Goal: Information Seeking & Learning: Find specific fact

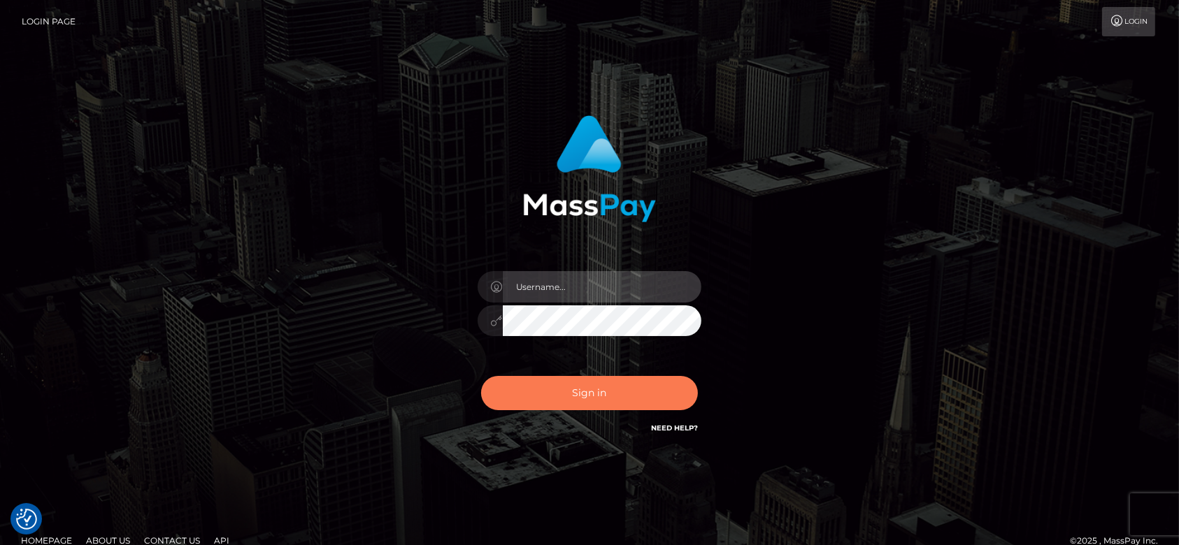
type input "fr.es"
click at [582, 394] on button "Sign in" at bounding box center [589, 393] width 217 height 34
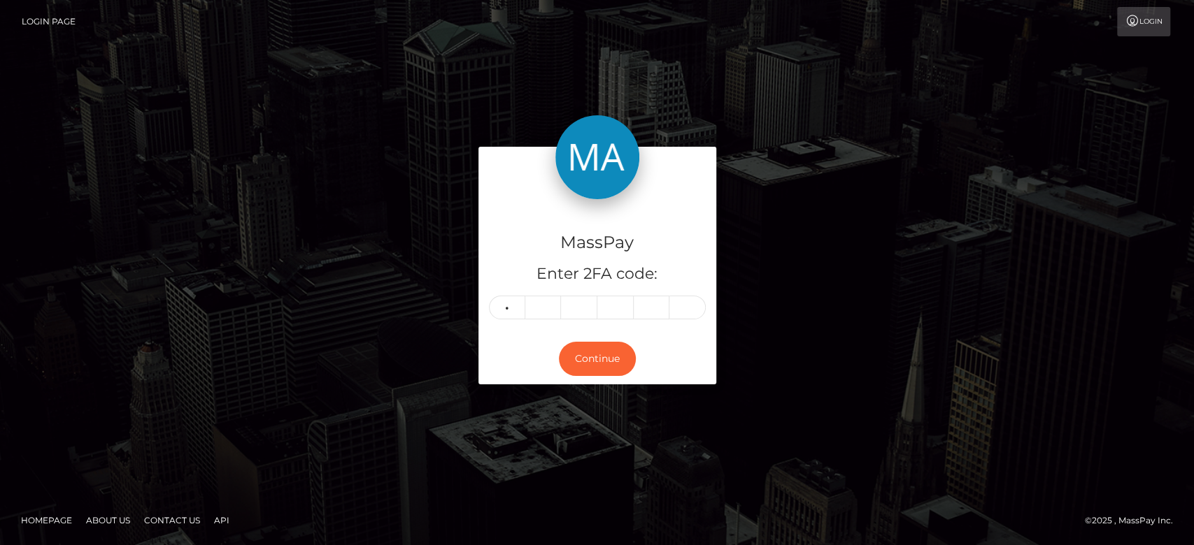
type input "5"
type input "4"
type input "9"
type input "6"
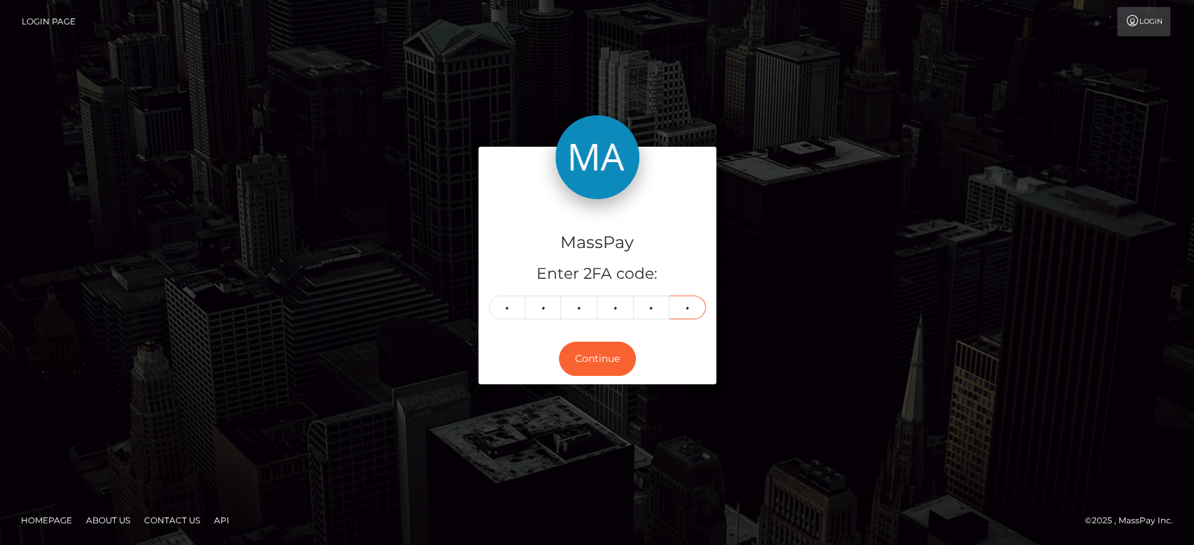
type input "6"
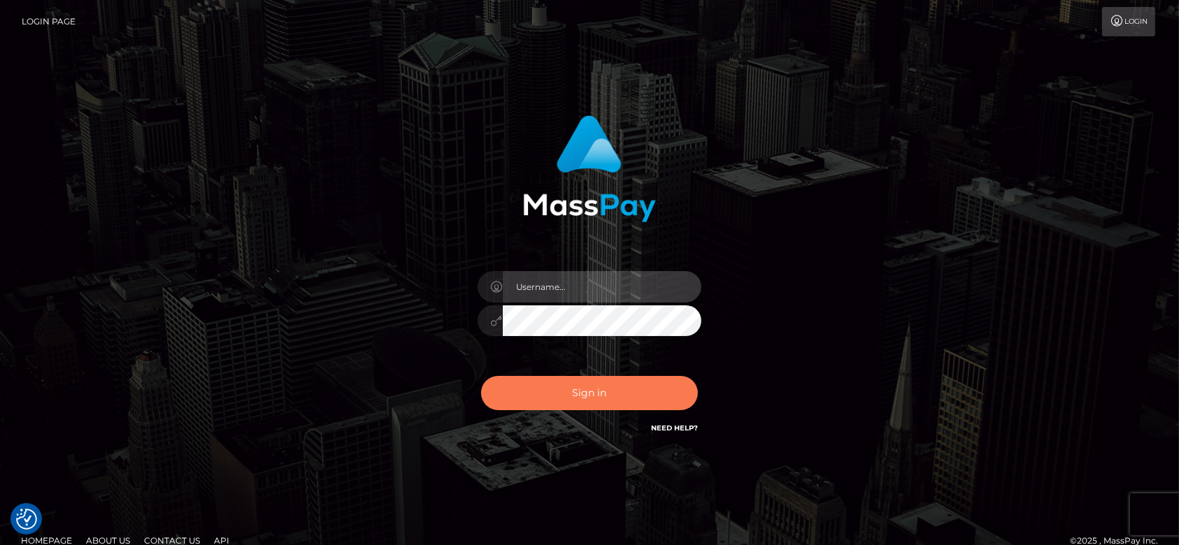
type input "[DOMAIN_NAME]"
click at [608, 385] on button "Sign in" at bounding box center [589, 393] width 217 height 34
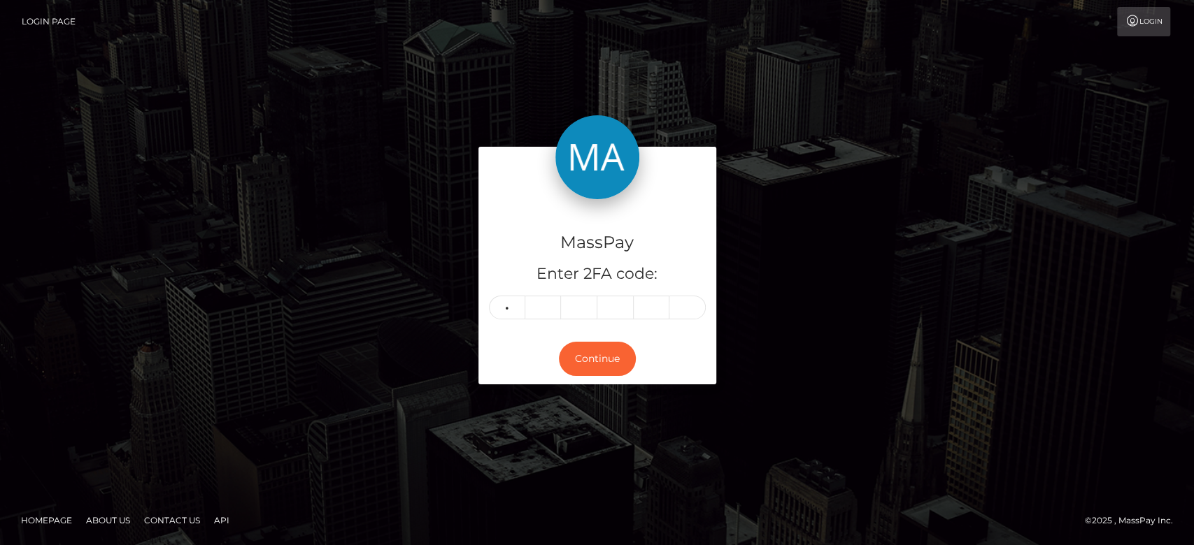
type input "2"
type input "6"
type input "0"
type input "5"
type input "3"
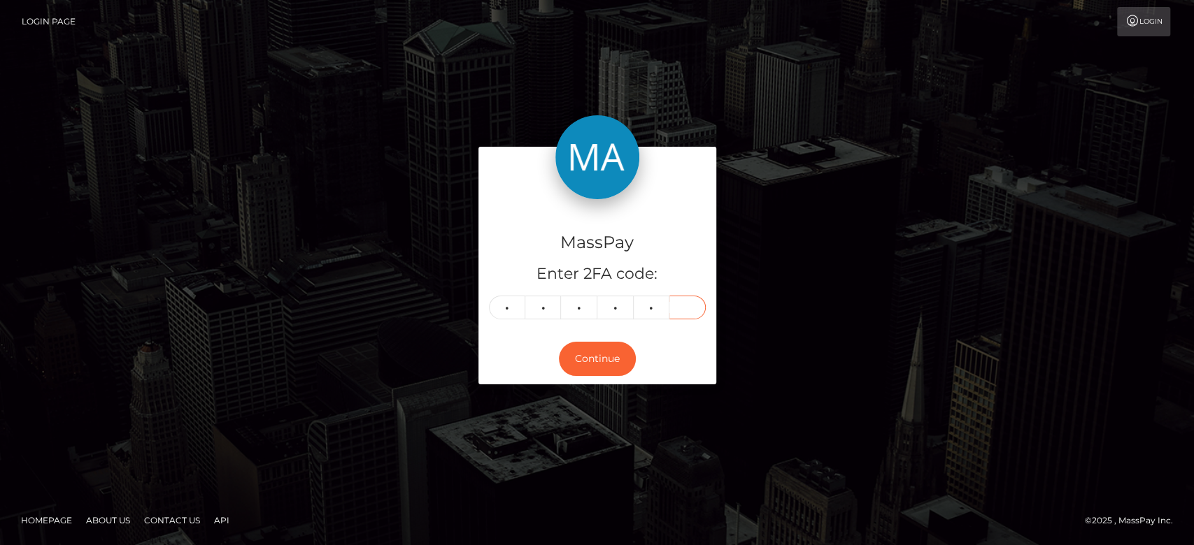
type input "4"
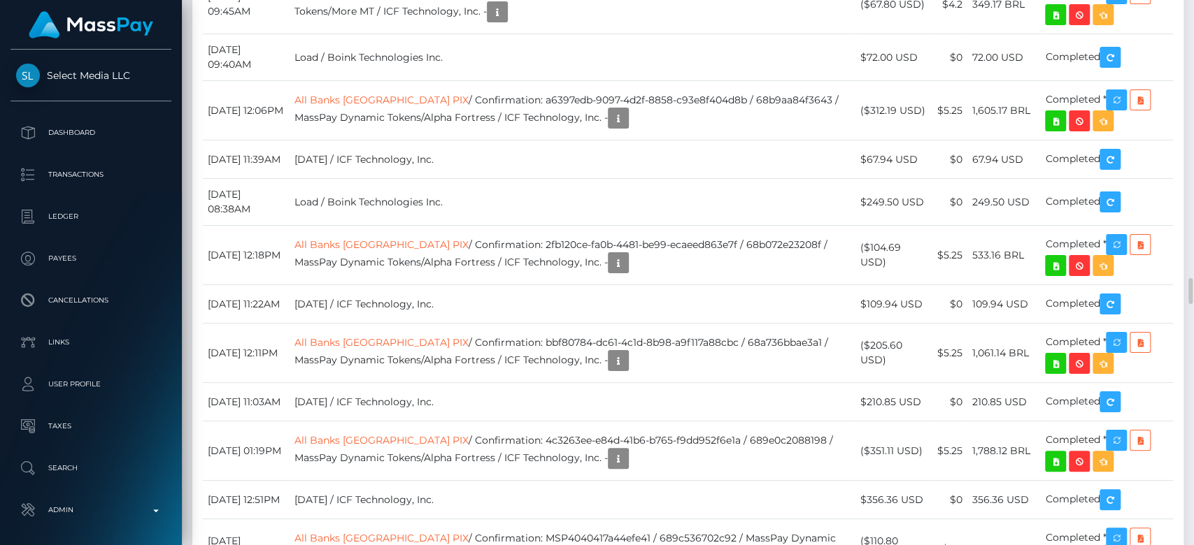
scroll to position [168, 309]
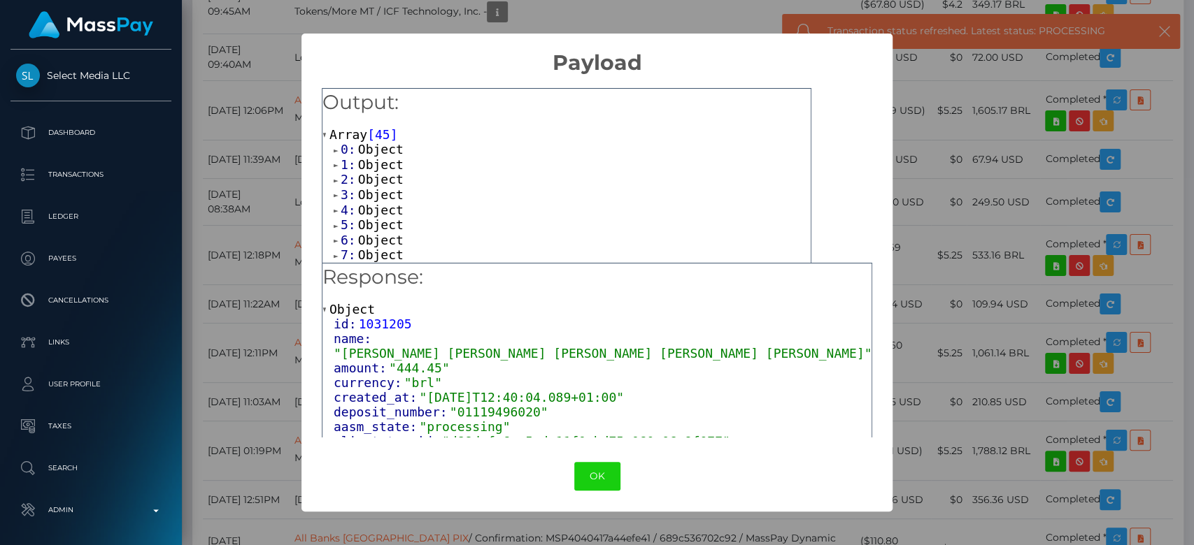
scroll to position [103, 0]
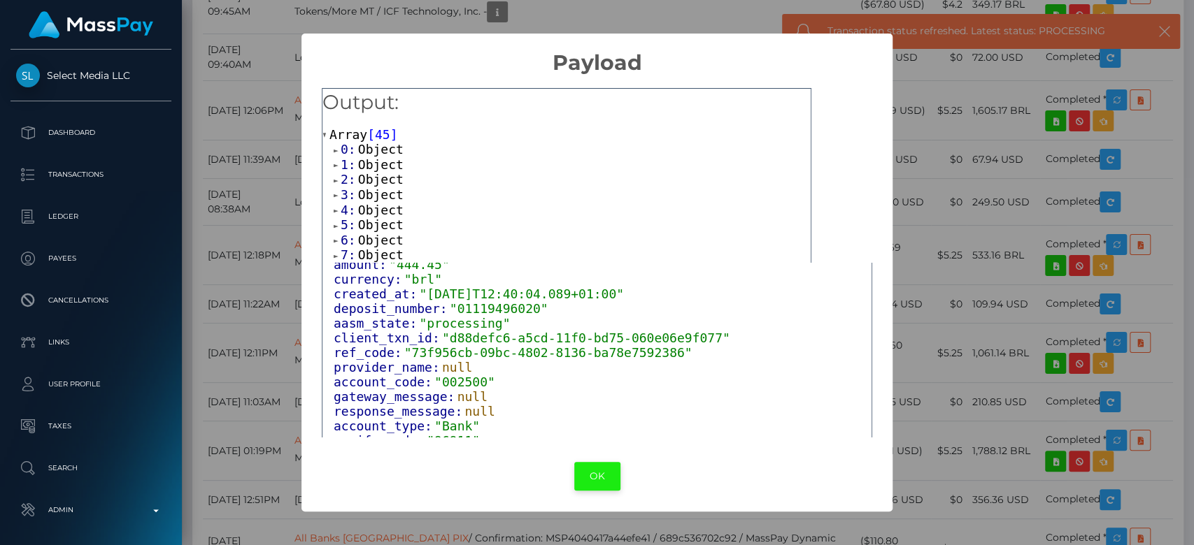
click at [599, 475] on button "OK" at bounding box center [597, 476] width 46 height 29
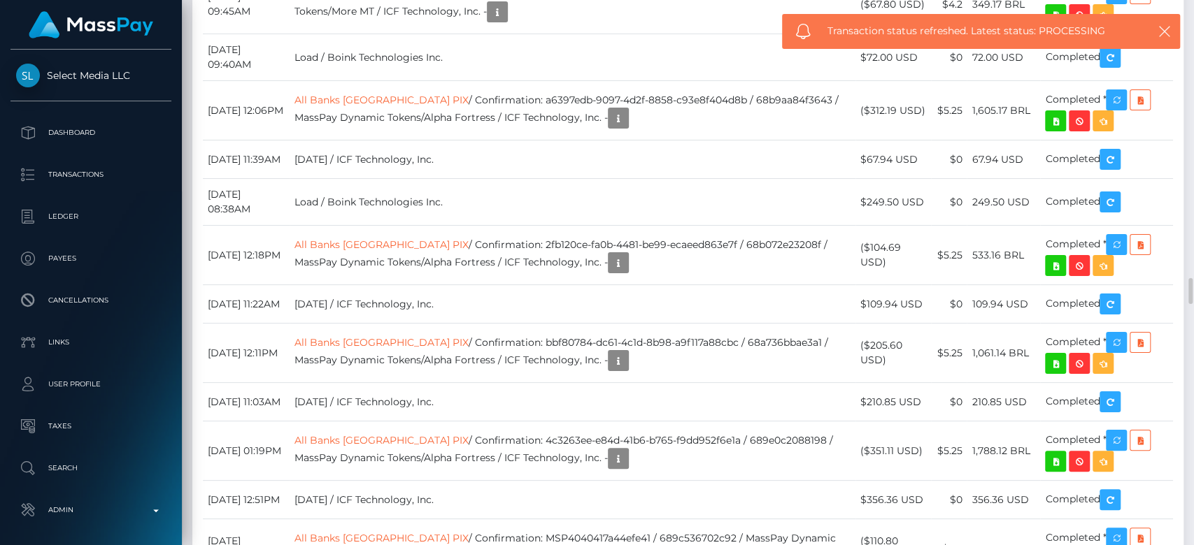
drag, startPoint x: 496, startPoint y: 283, endPoint x: 704, endPoint y: 283, distance: 207.7
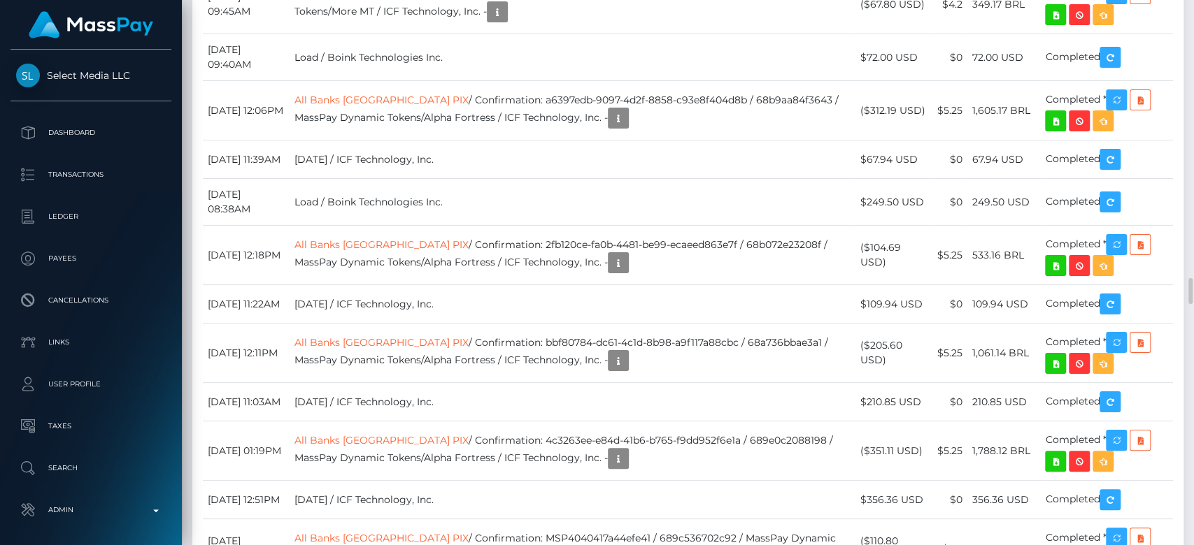
copy td "73f956cb-09bc-4802-8136-ba78e7592386"
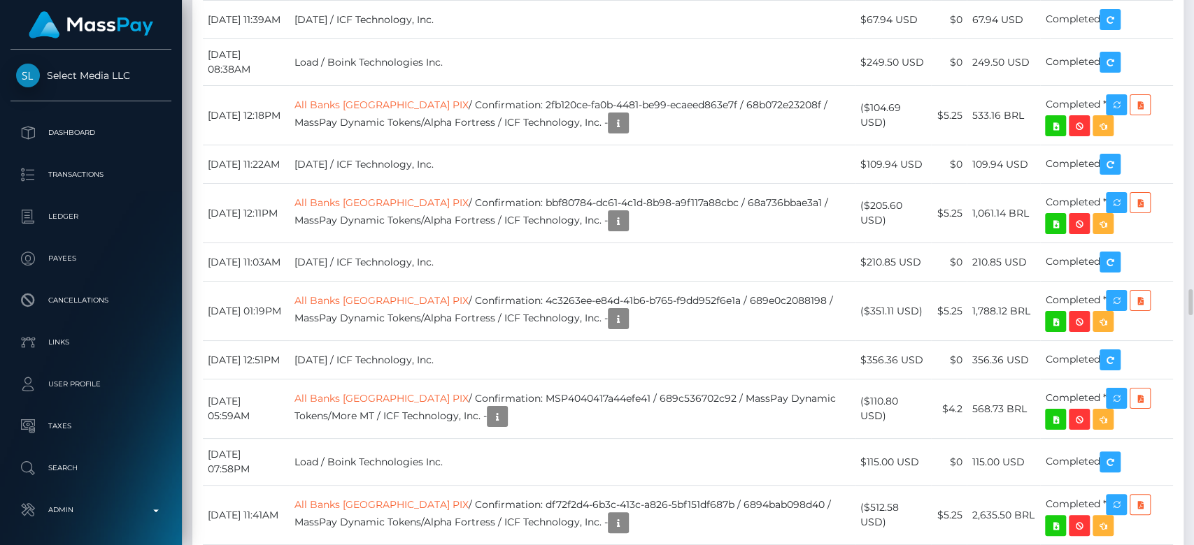
scroll to position [6059, 0]
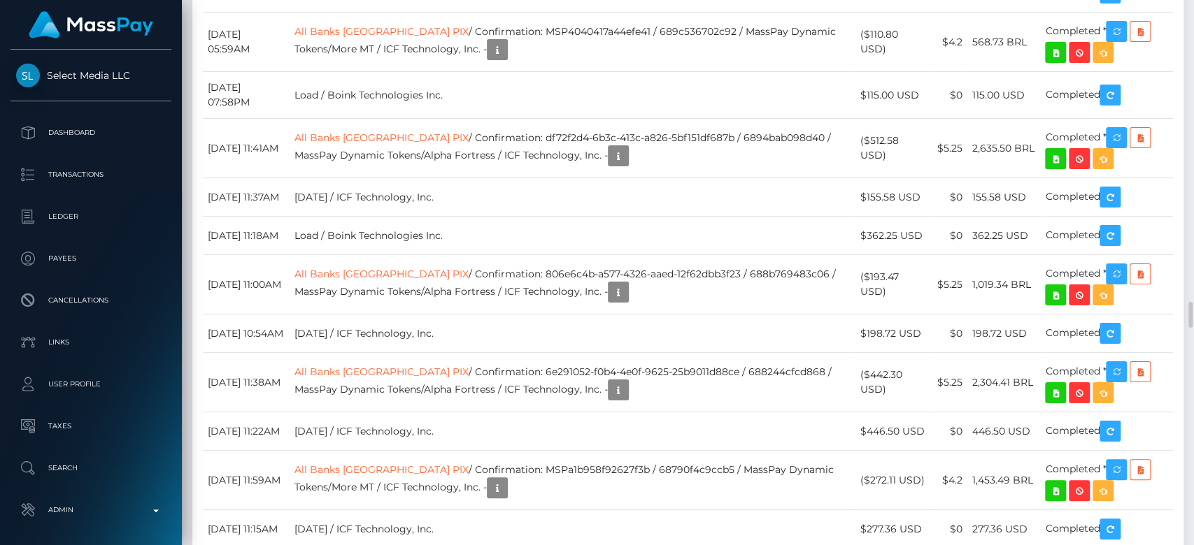
scroll to position [6400, 0]
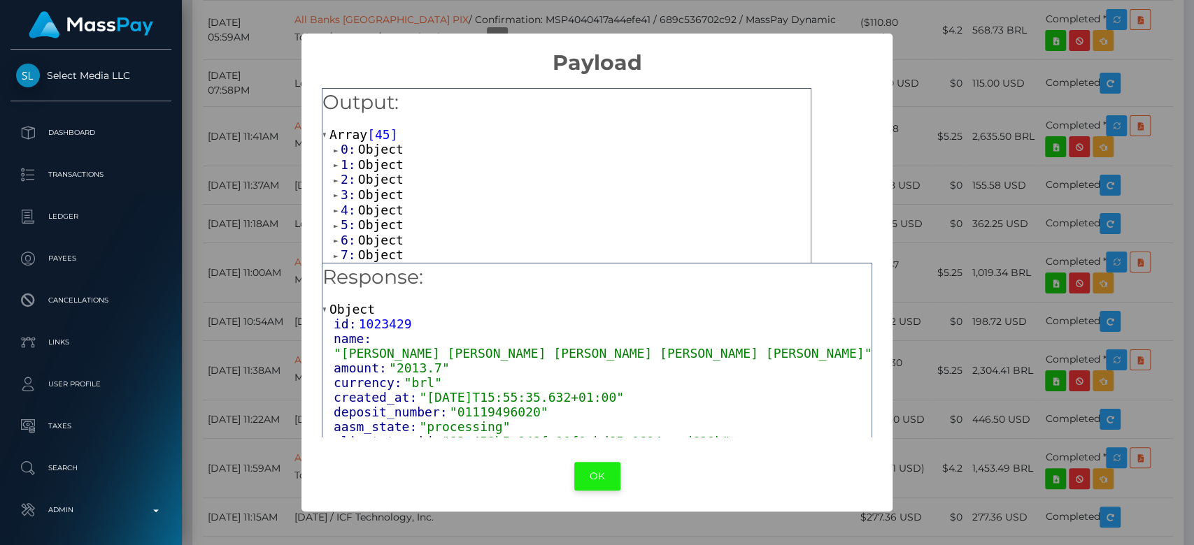
click at [582, 476] on button "OK" at bounding box center [597, 476] width 46 height 29
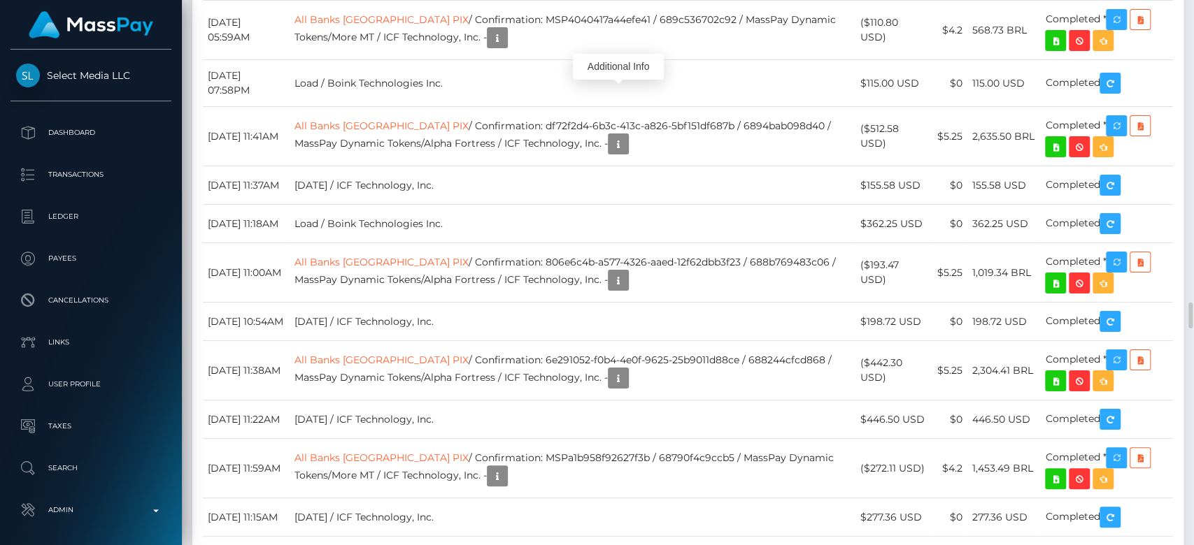
scroll to position [168, 309]
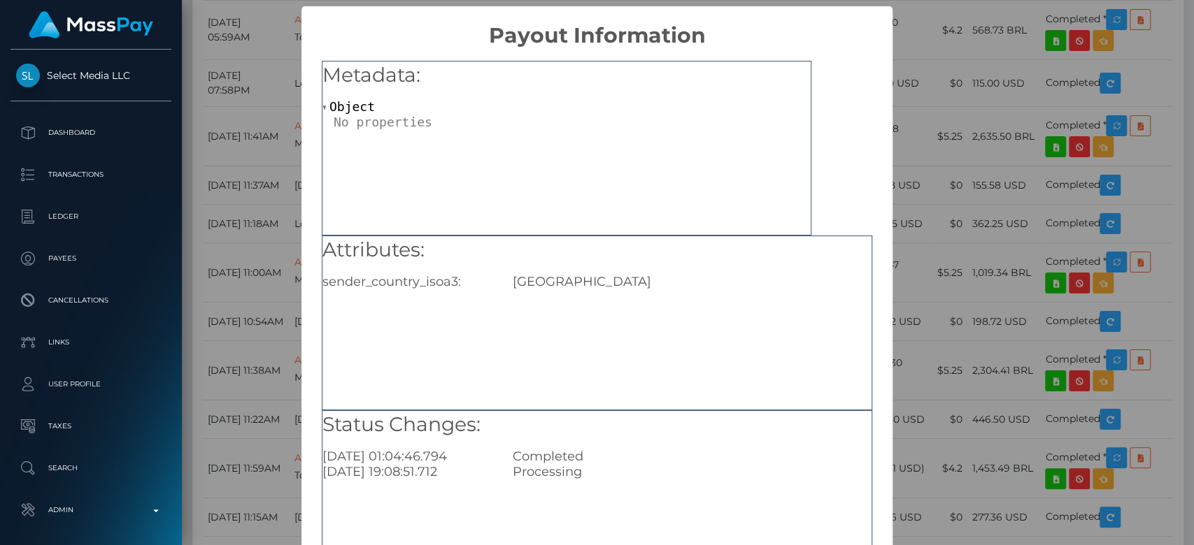
click at [896, 199] on div "× Payout Information Metadata: Object Attributes: sender_country_isoa3: USA Sta…" at bounding box center [597, 272] width 1194 height 545
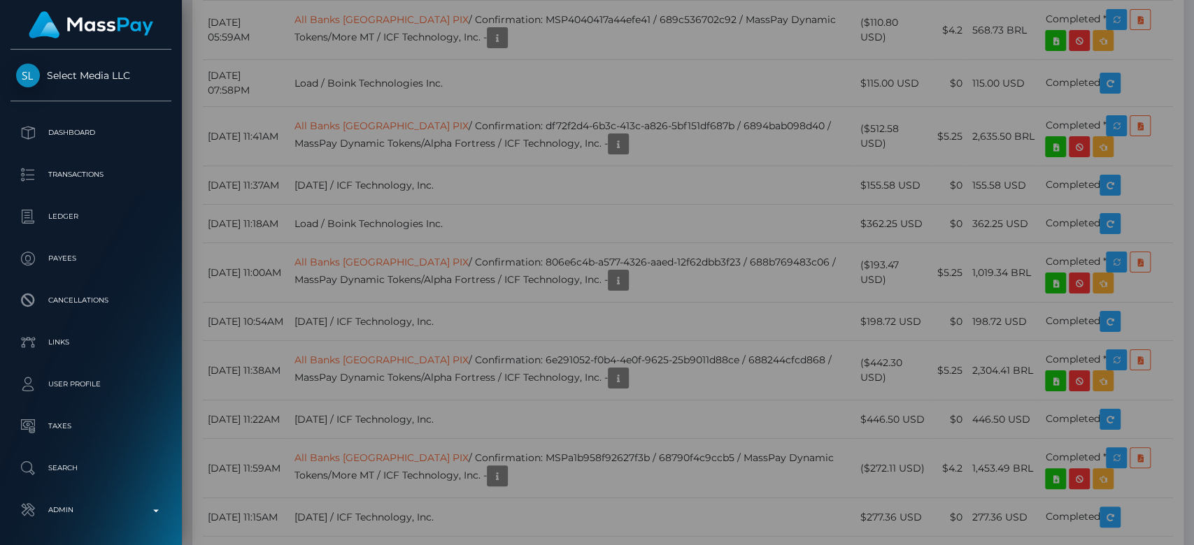
scroll to position [0, 0]
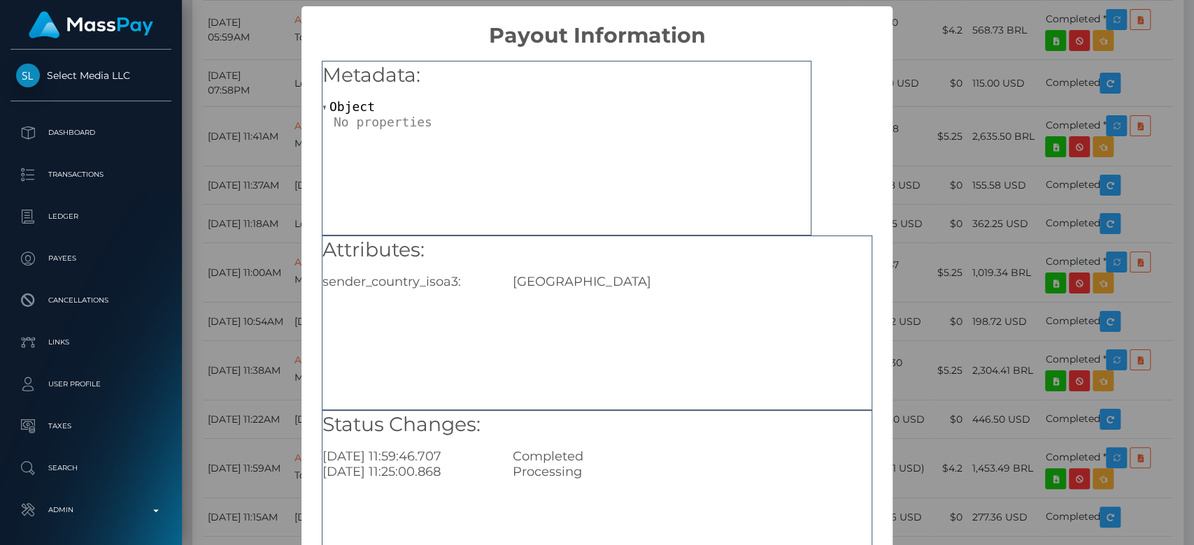
click at [884, 250] on div "× Payout Information Metadata: Object Attributes: sender_country_isoa3: USA Sta…" at bounding box center [597, 272] width 1194 height 545
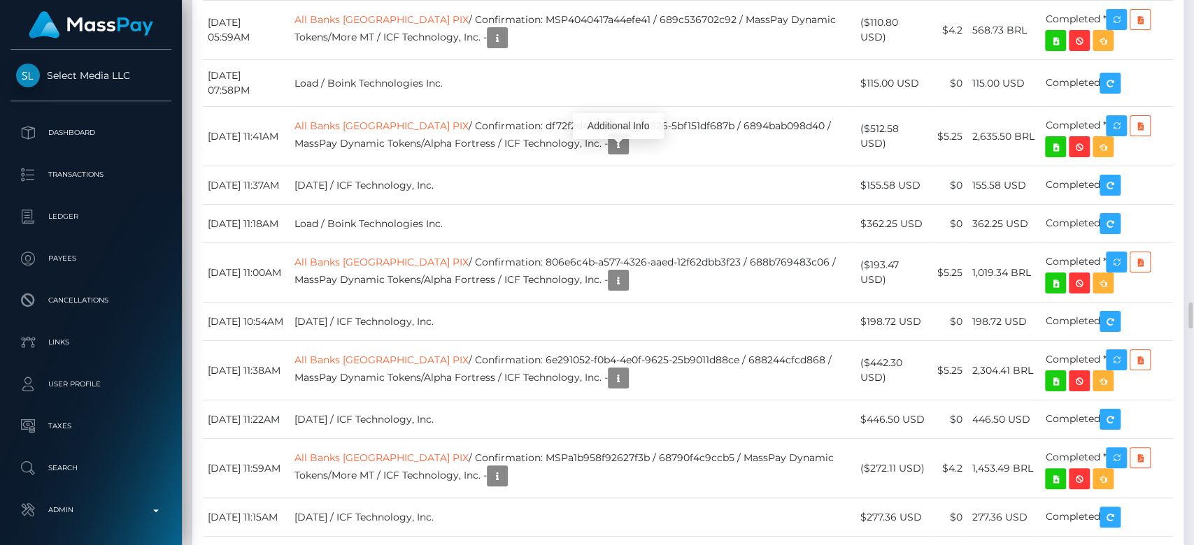
scroll to position [168, 309]
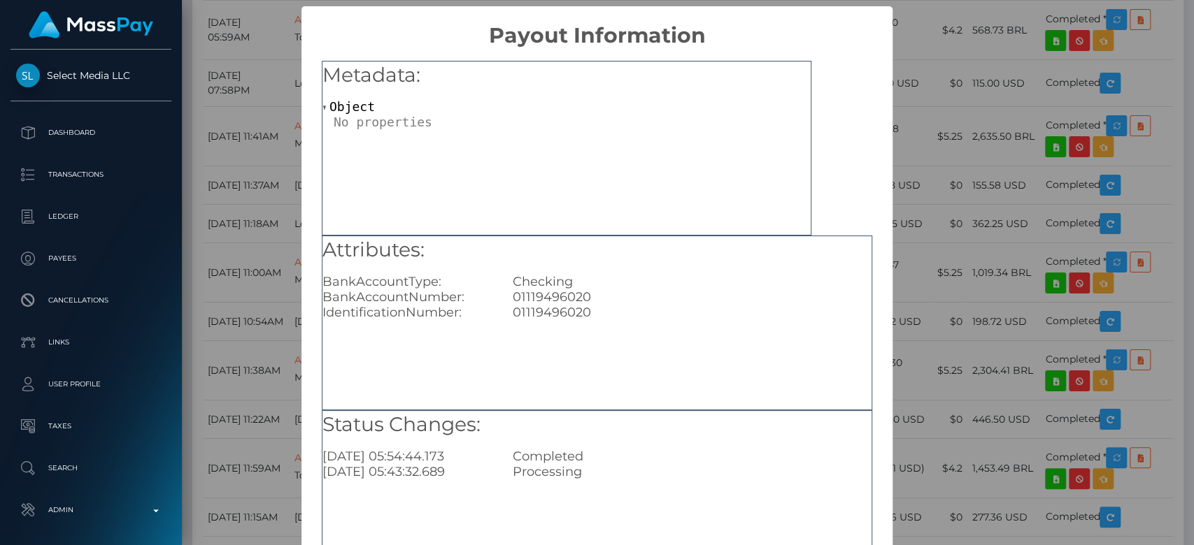
click at [966, 261] on div "× Payout Information Metadata: Object Attributes: BankAccountType: Checking Ban…" at bounding box center [597, 272] width 1194 height 545
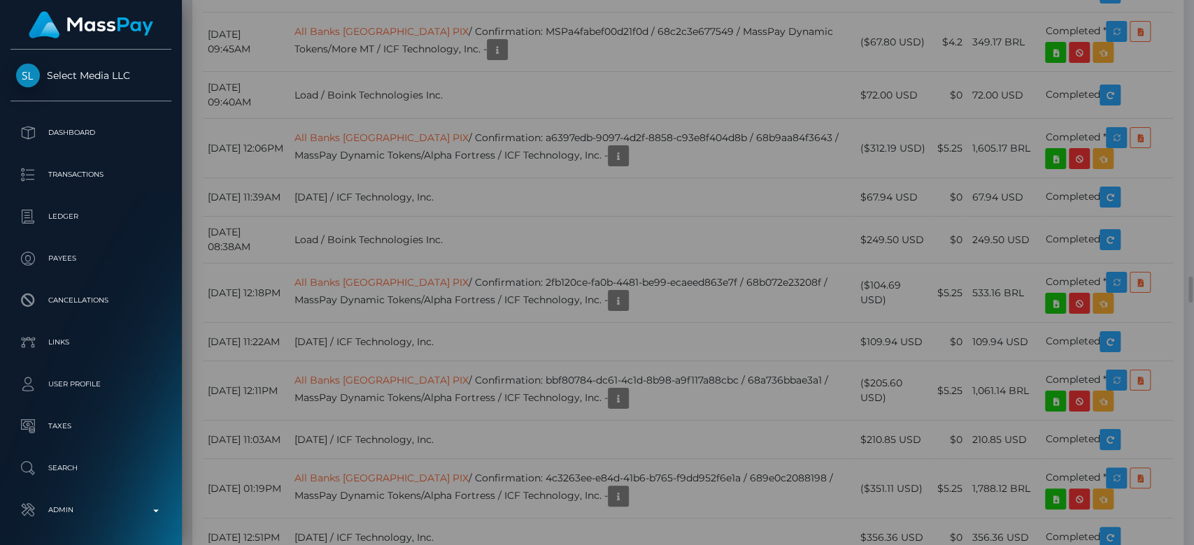
scroll to position [0, 0]
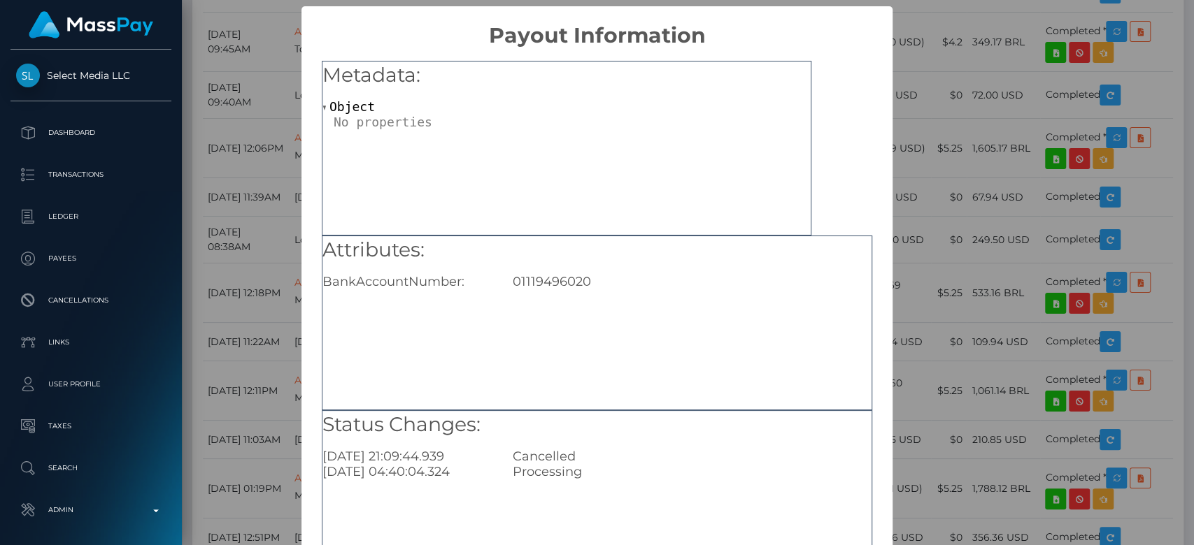
click at [273, 232] on div "× Payout Information Metadata: Object Attributes: BankAccountNumber: 0111949602…" at bounding box center [597, 272] width 1194 height 545
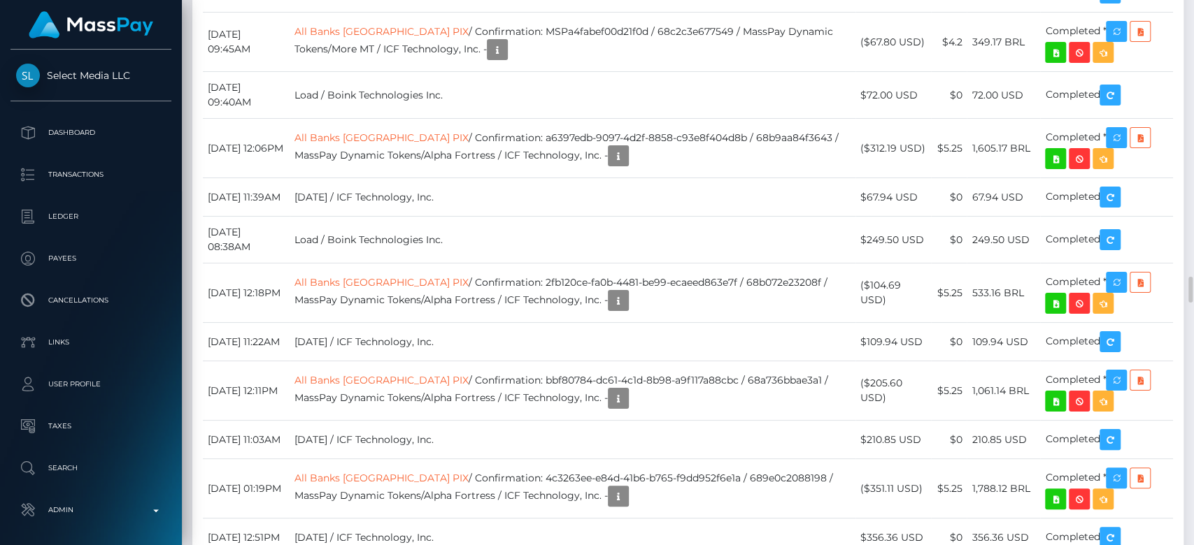
scroll to position [168, 309]
drag, startPoint x: 501, startPoint y: 320, endPoint x: 697, endPoint y: 322, distance: 196.5
copy td "73f956cb-09bc-4802-8136-ba78e7592386"
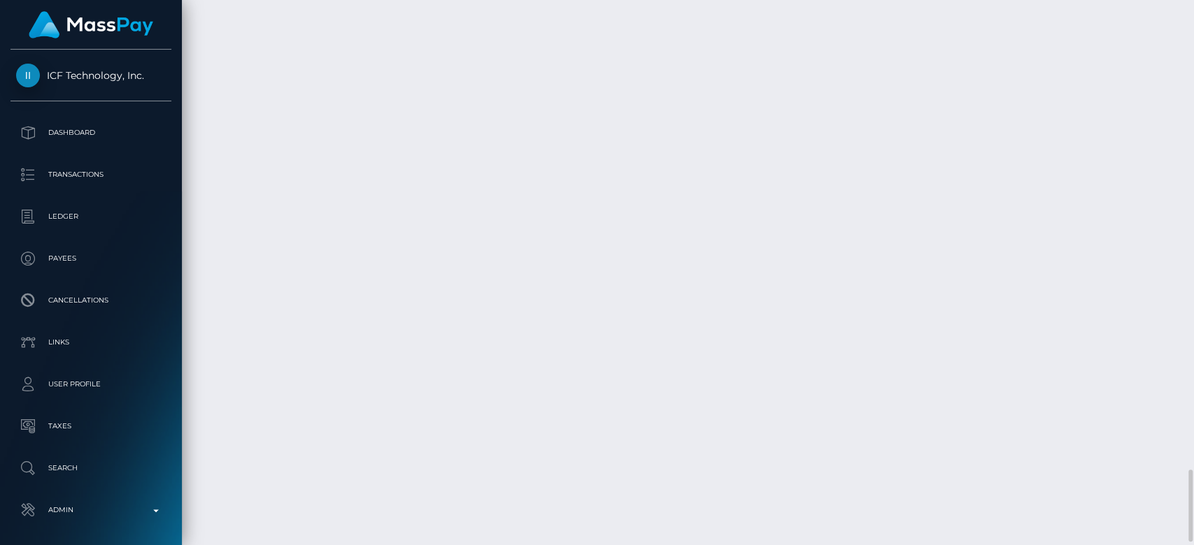
scroll to position [168, 309]
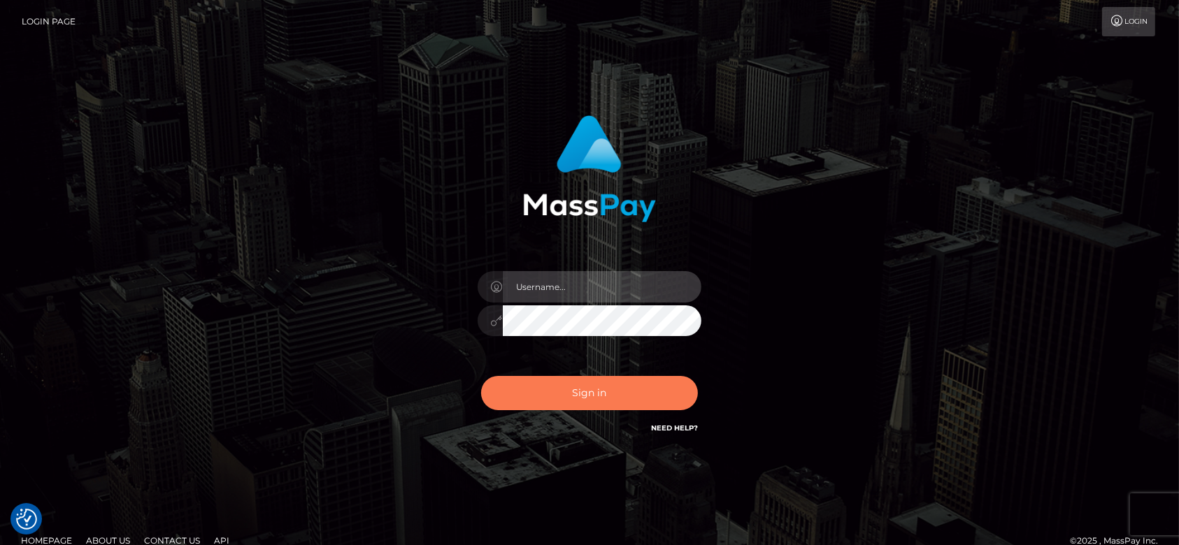
type input "fr.es"
click at [531, 376] on button "Sign in" at bounding box center [589, 393] width 217 height 34
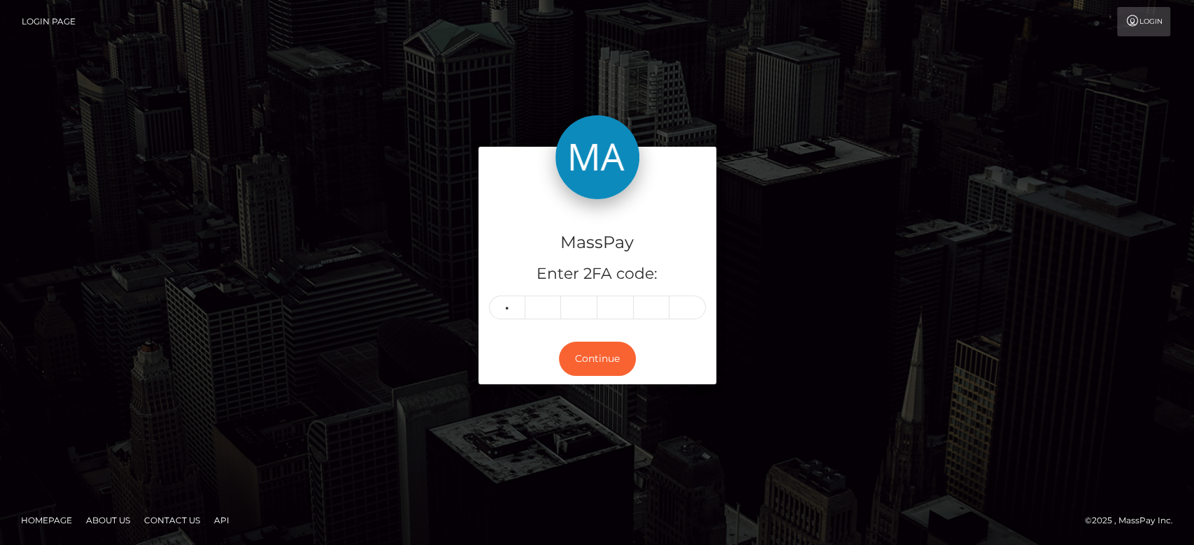
type input "4"
type input "5"
type input "2"
type input "6"
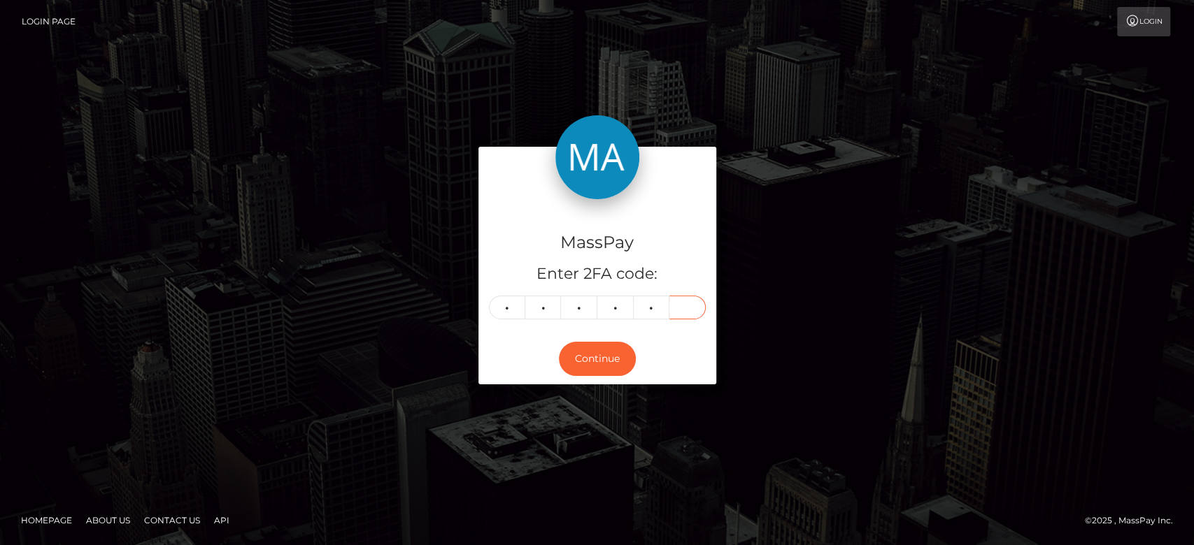
type input "1"
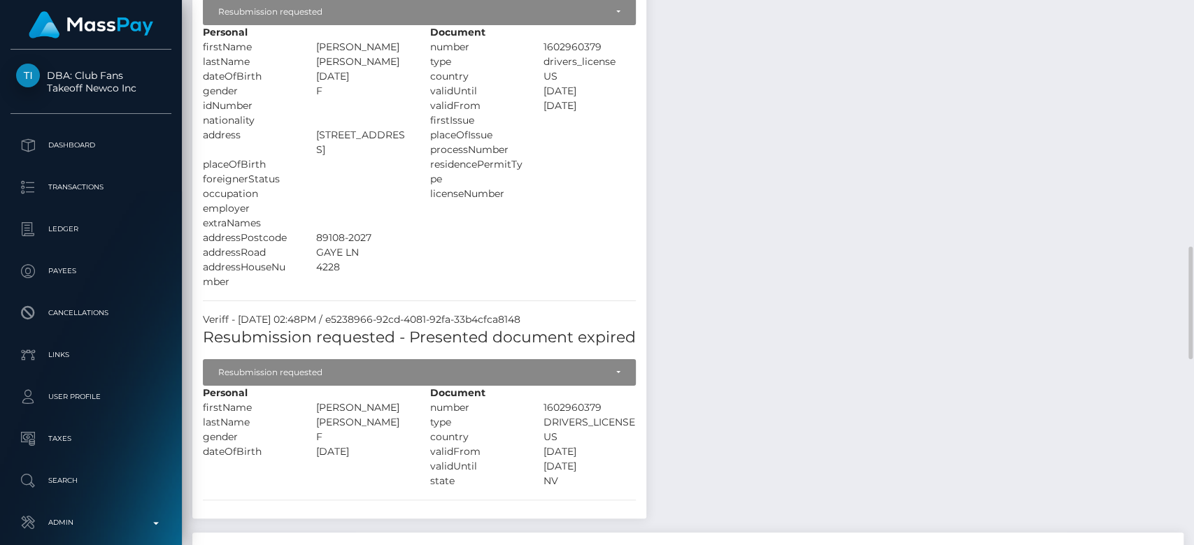
scroll to position [1048, 0]
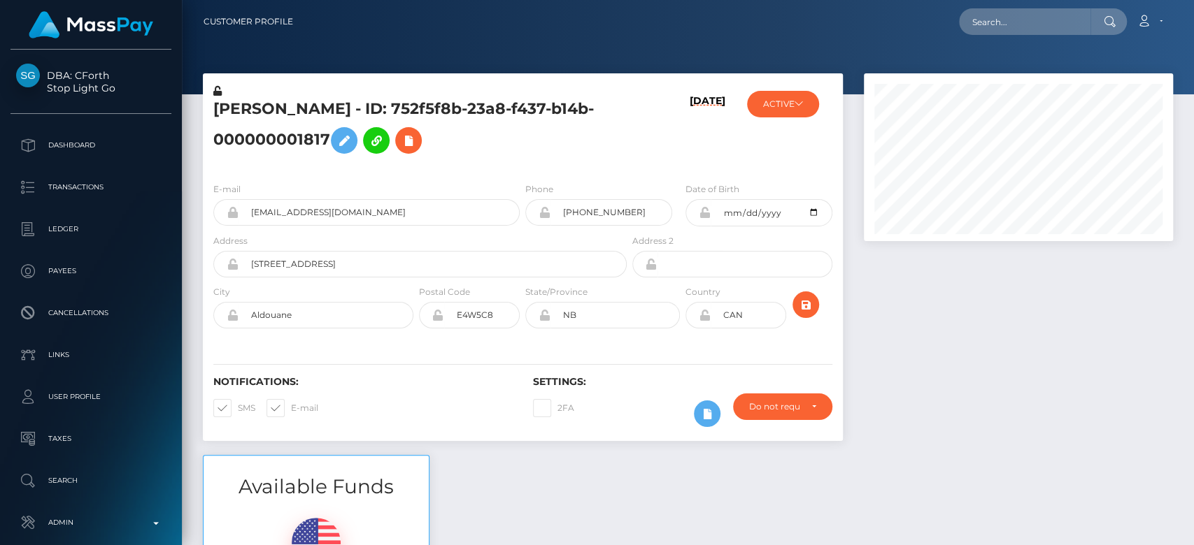
scroll to position [168, 309]
click at [1038, 21] on input "text" at bounding box center [1024, 21] width 131 height 27
paste input "MSP4da780eeaea0fe1"
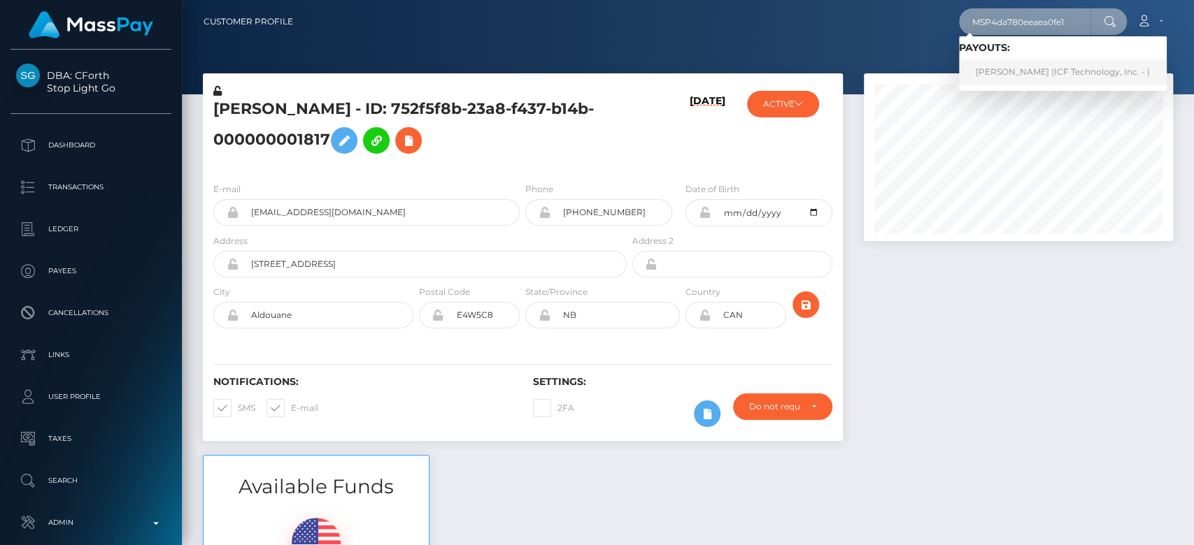
type input "MSP4da780eeaea0fe1"
click at [1048, 76] on link "Nina Vladimirovna Ovchinnikova (ICF Technology, Inc. - )" at bounding box center [1063, 72] width 208 height 26
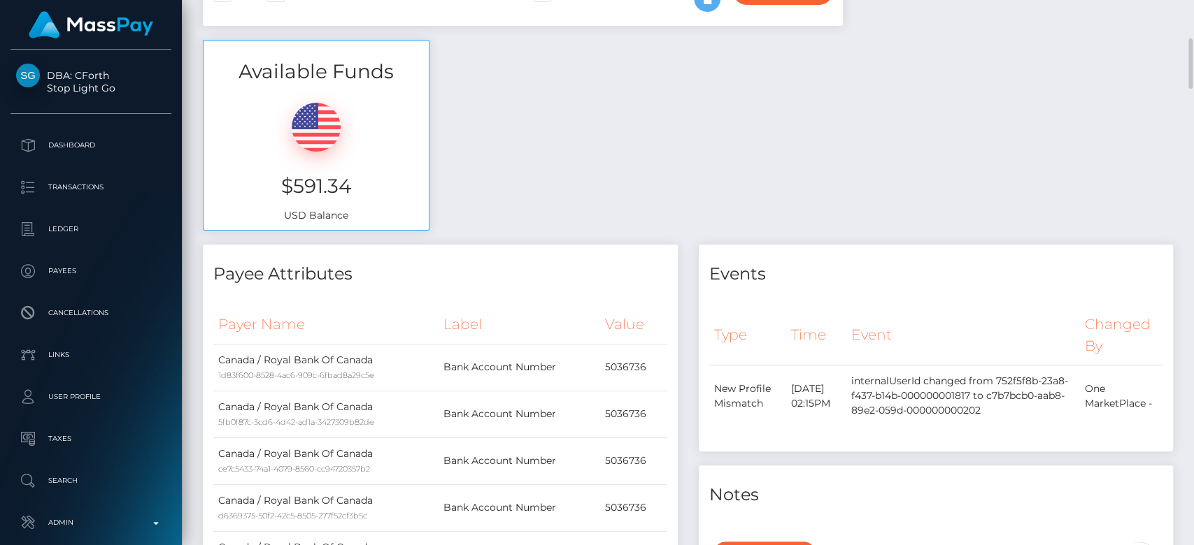
scroll to position [417, 0]
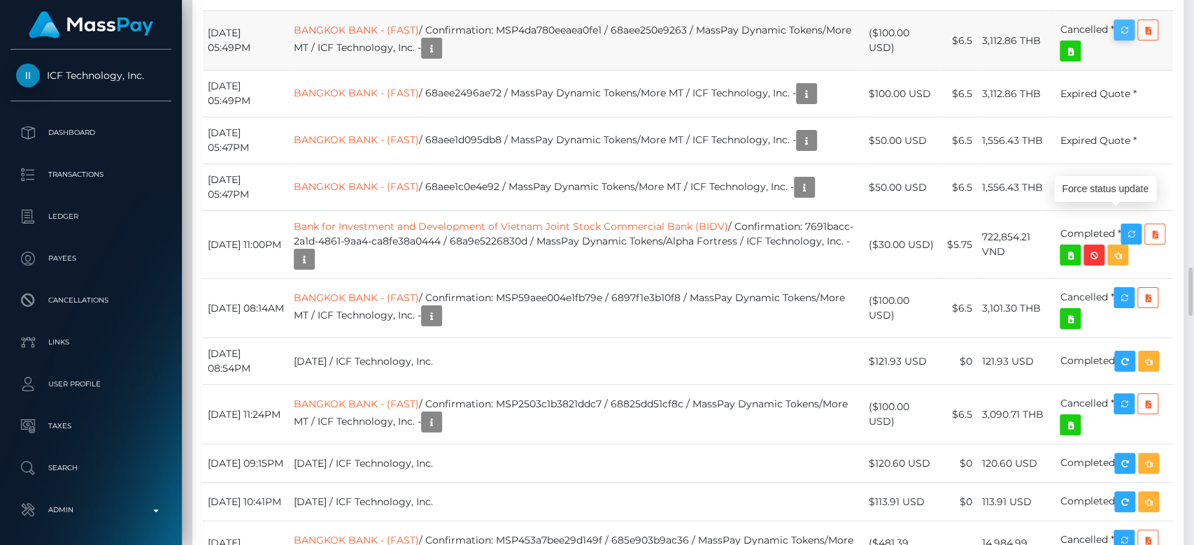
scroll to position [168, 309]
click at [1130, 39] on icon "button" at bounding box center [1123, 30] width 17 height 17
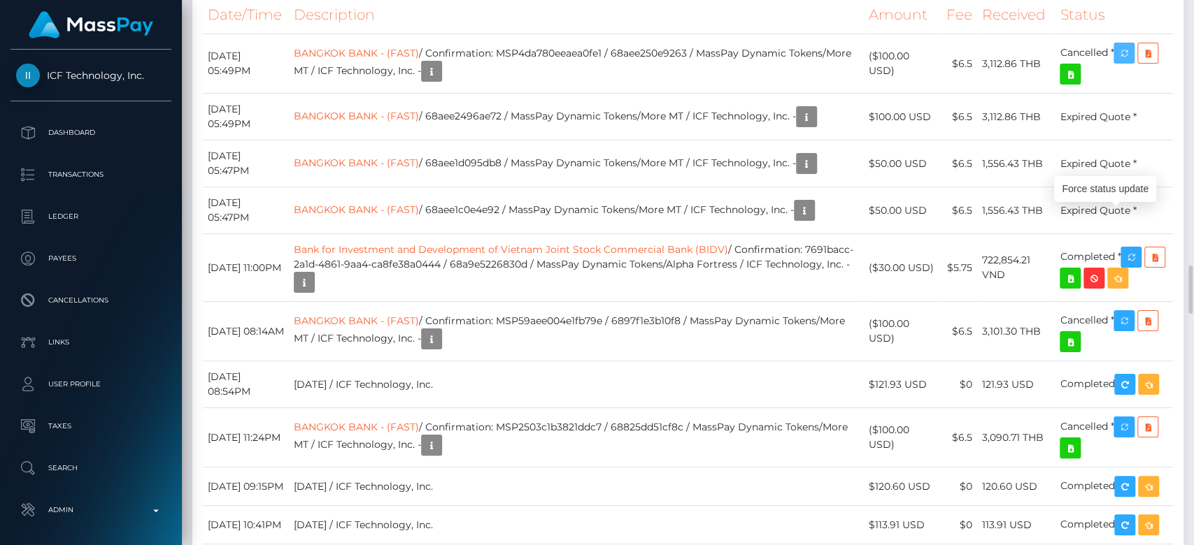
scroll to position [3015, 0]
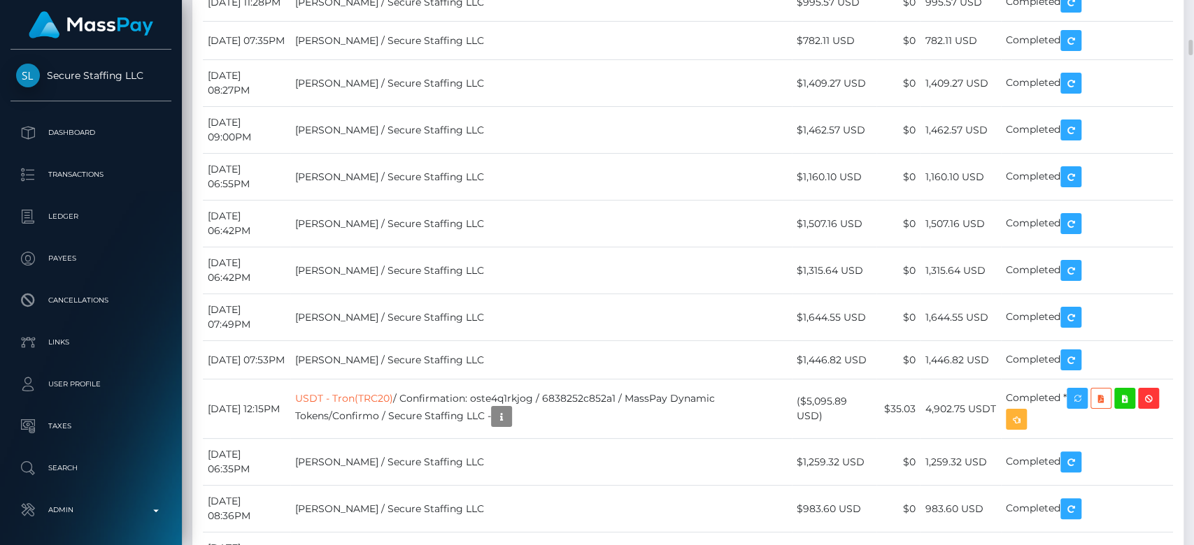
scroll to position [3832, 0]
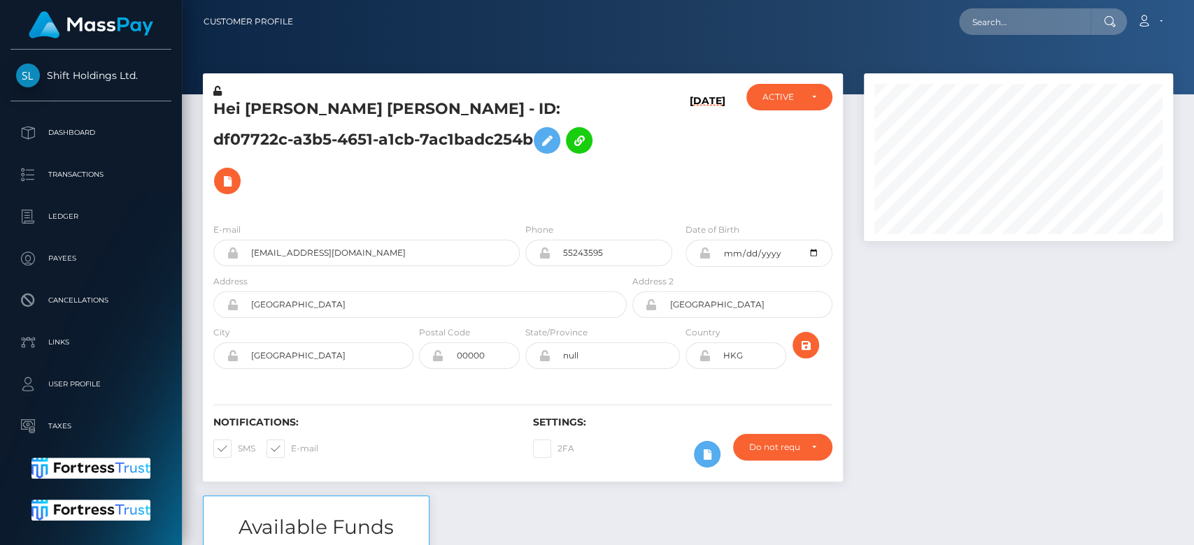
scroll to position [168, 309]
click at [911, 303] on div at bounding box center [1018, 284] width 330 height 422
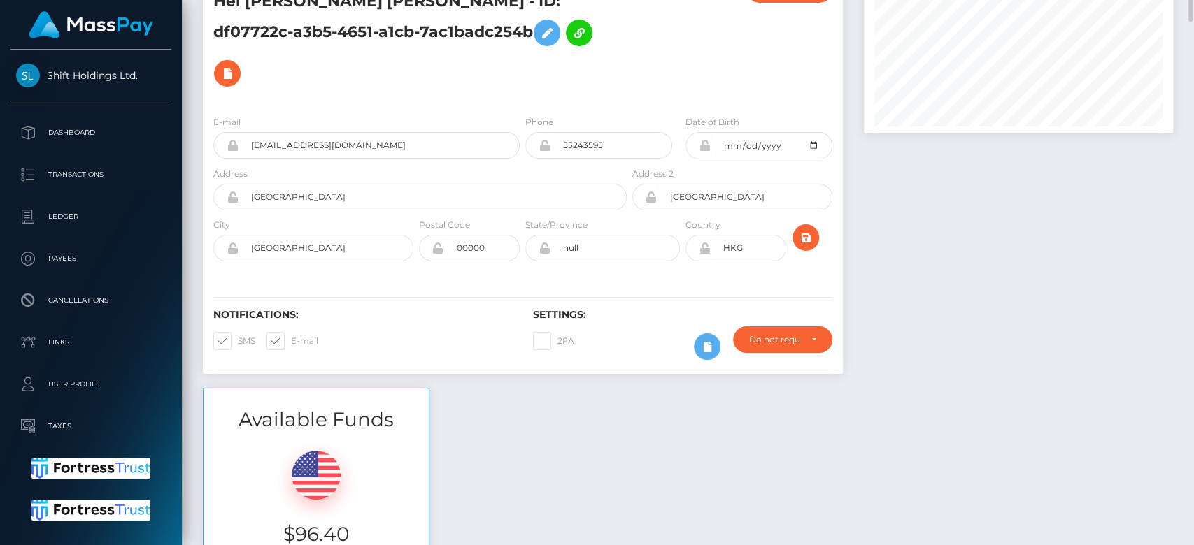
scroll to position [0, 0]
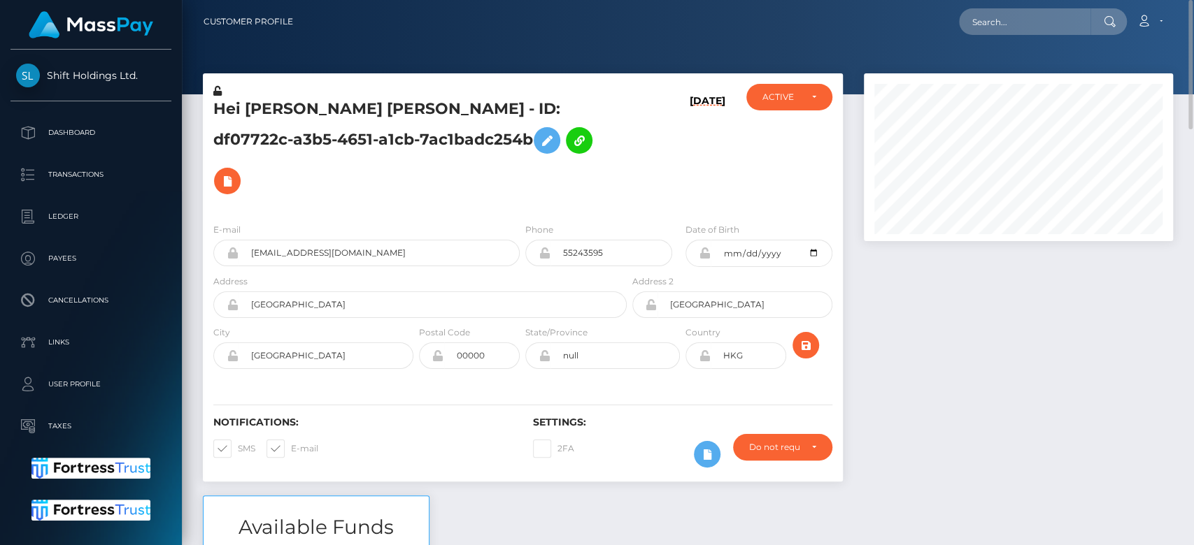
click at [1010, 41] on nav "Customer Profile Loading... Loading... Account" at bounding box center [688, 21] width 1012 height 43
paste input "1325576708"
click at [1013, 31] on input "1325576708" at bounding box center [1024, 21] width 131 height 27
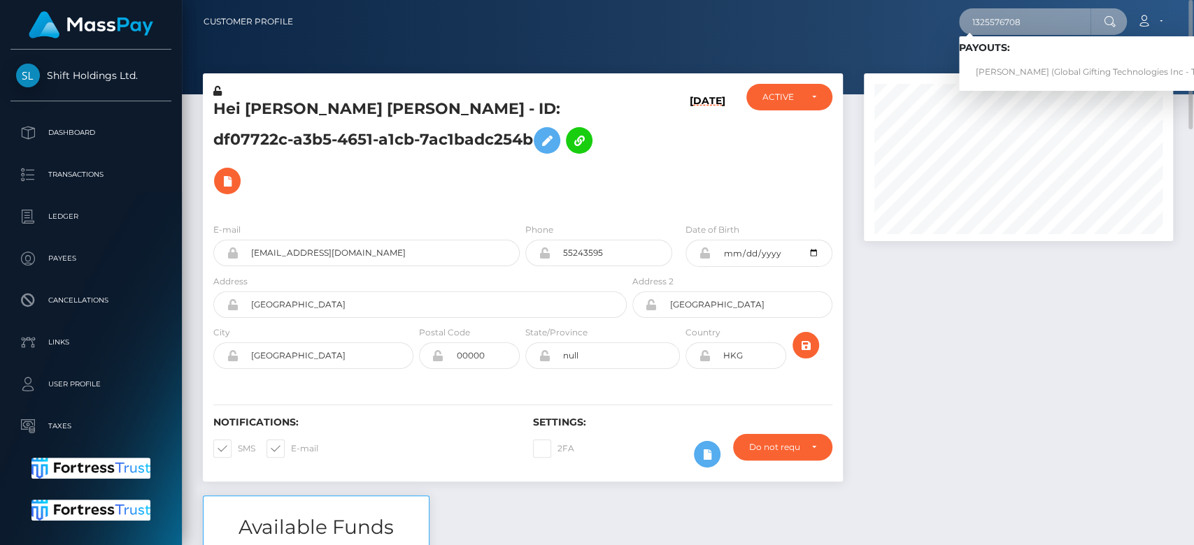
type input "1325576708"
click at [1025, 61] on link "[PERSON_NAME] (Global Gifting Technologies Inc - Throne)" at bounding box center [1100, 72] width 282 height 26
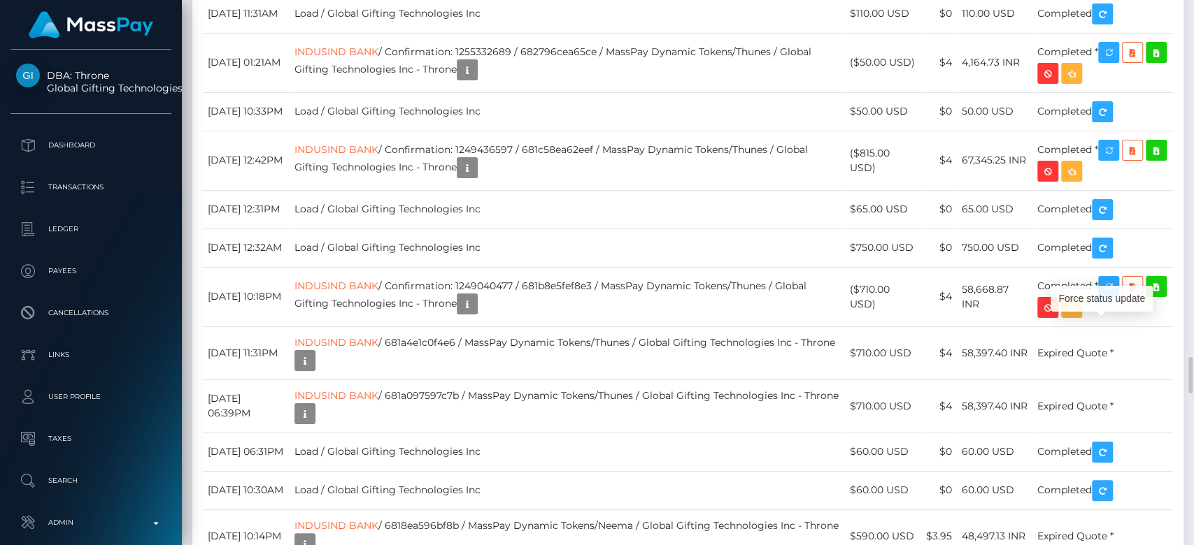
scroll to position [168, 309]
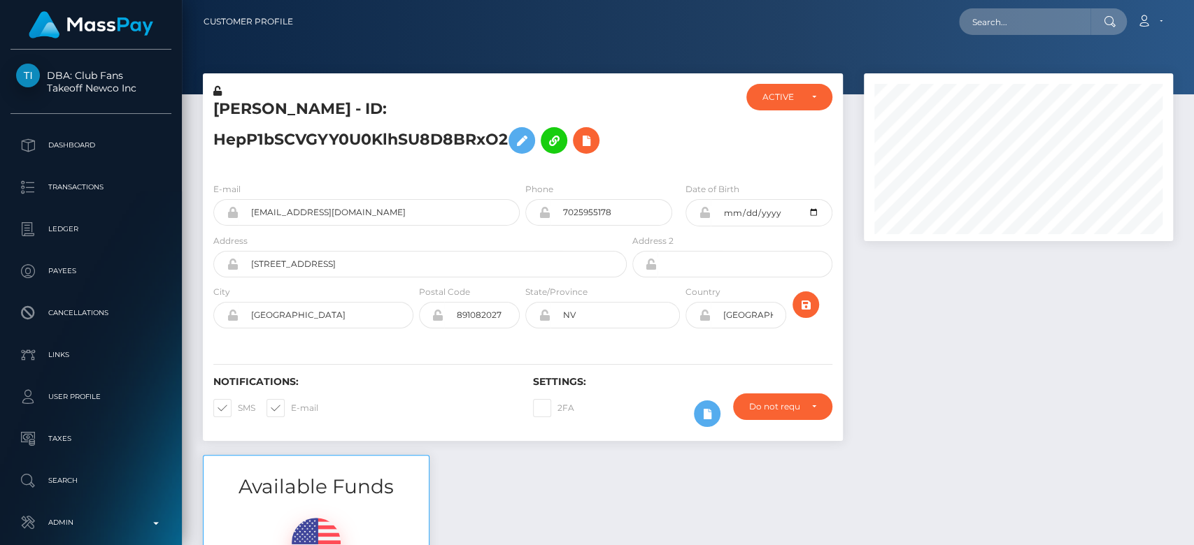
scroll to position [168, 309]
click at [785, 99] on div "ACTIVE" at bounding box center [780, 97] width 37 height 11
click at [776, 185] on link "CLOSED" at bounding box center [788, 194] width 85 height 26
select select "CLOSED"
click at [952, 378] on div at bounding box center [1018, 264] width 330 height 382
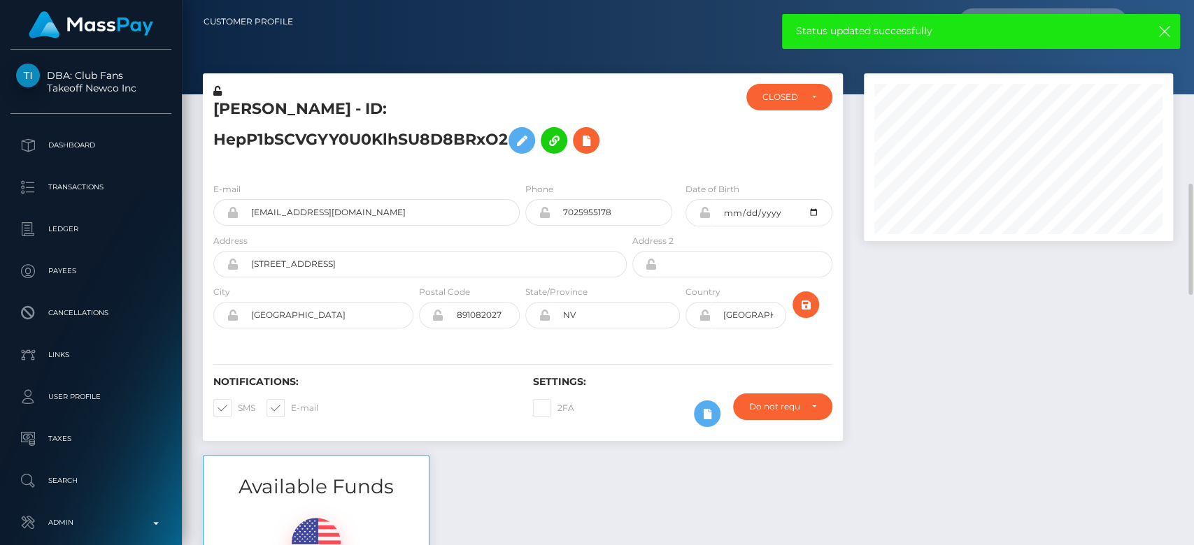
scroll to position [293, 0]
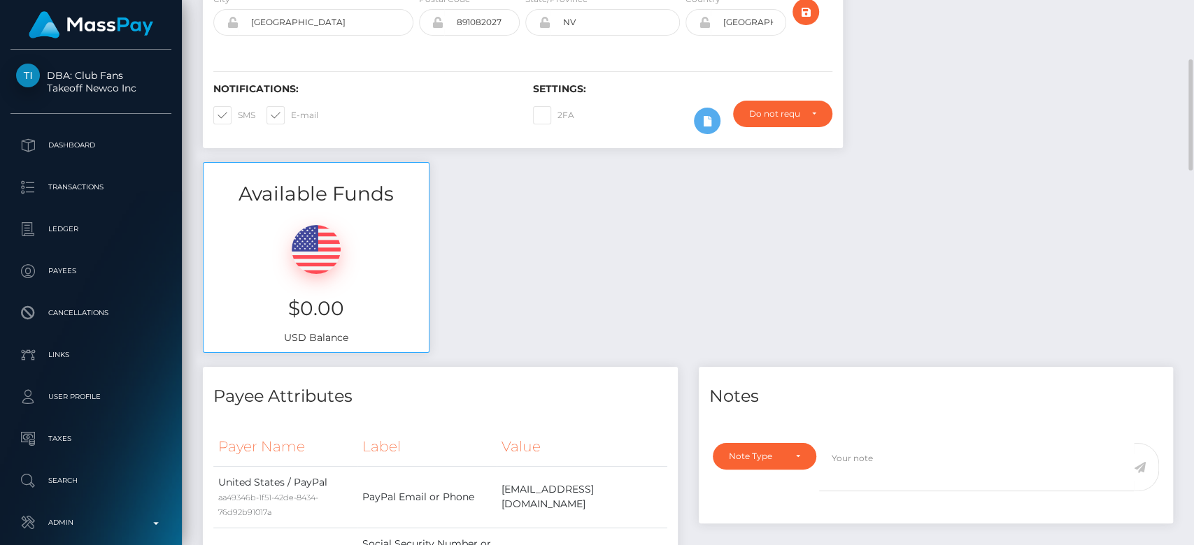
click at [291, 119] on span at bounding box center [291, 115] width 0 height 10
click at [291, 115] on input "E-mail" at bounding box center [295, 110] width 9 height 9
checkbox input "false"
click at [238, 115] on span at bounding box center [238, 115] width 0 height 10
click at [238, 115] on input "SMS" at bounding box center [242, 110] width 9 height 9
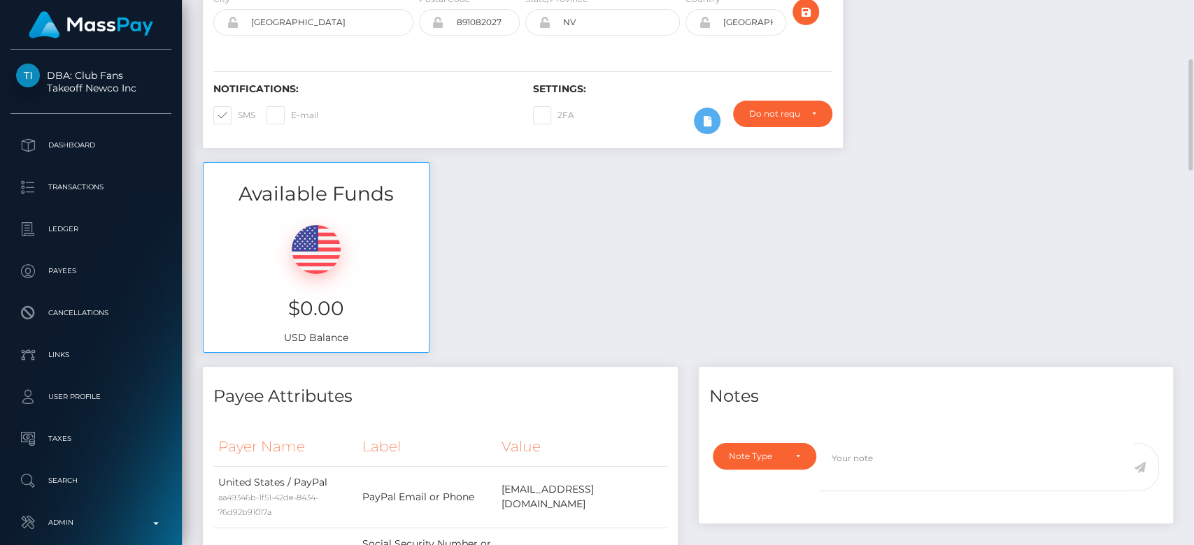
checkbox input "false"
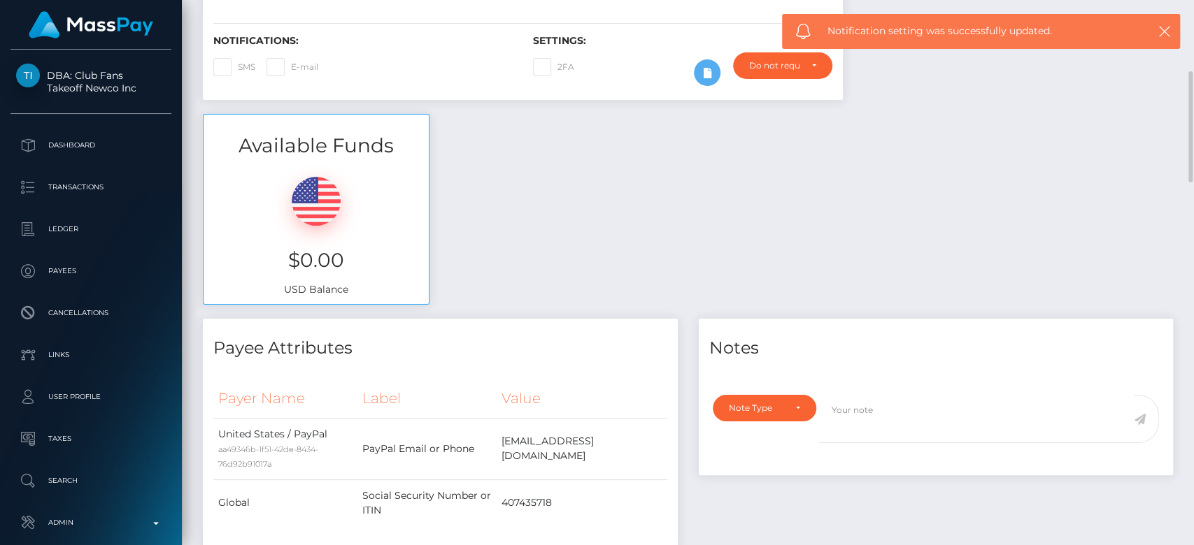
scroll to position [343, 0]
click at [729, 401] on div "Note Type" at bounding box center [756, 406] width 55 height 11
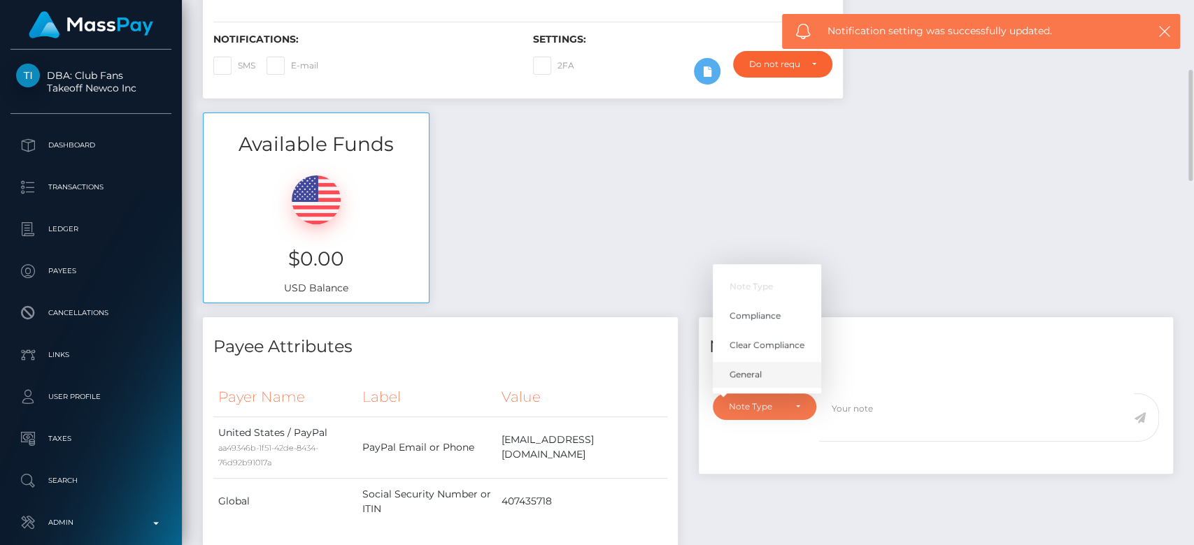
click at [755, 383] on link "General" at bounding box center [767, 375] width 108 height 26
select select "GENERAL"
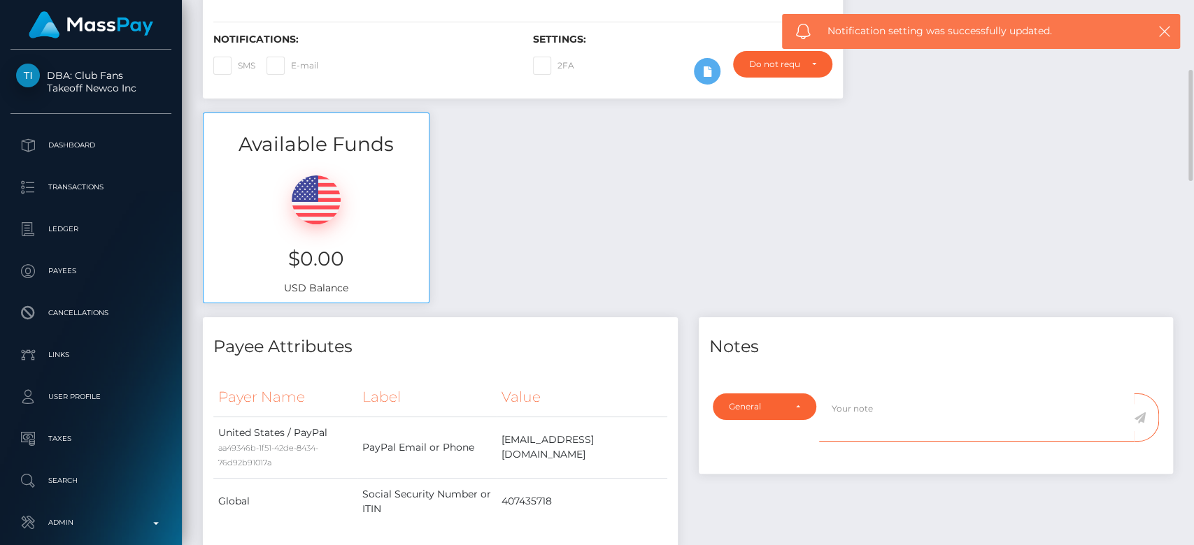
click at [875, 416] on textarea at bounding box center [976, 418] width 315 height 48
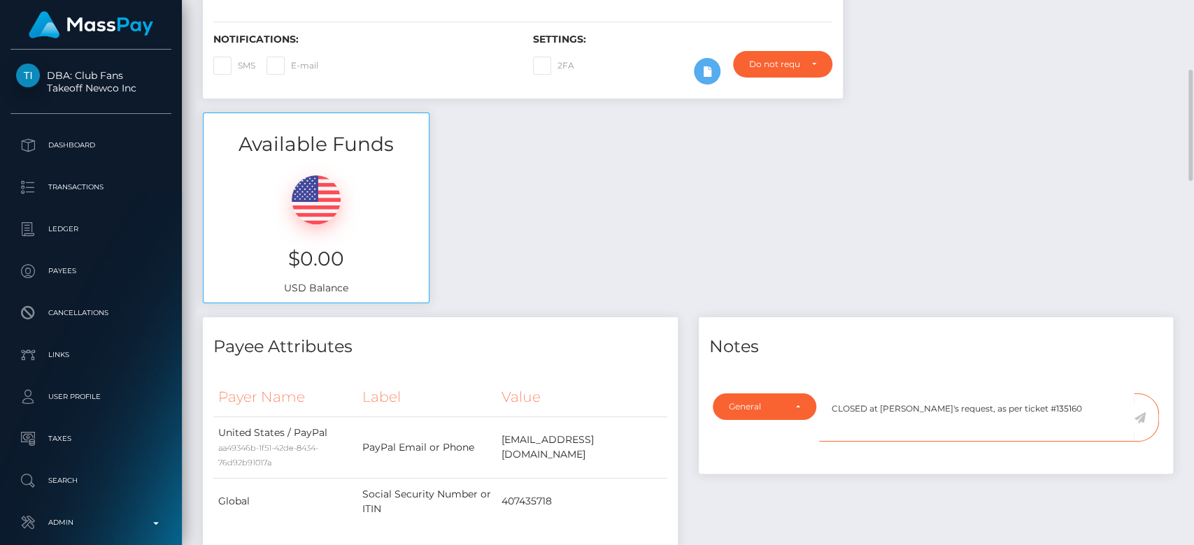
type textarea "CLOSED at payee's request, as per ticket #135160"
click at [1143, 417] on icon at bounding box center [1140, 418] width 12 height 11
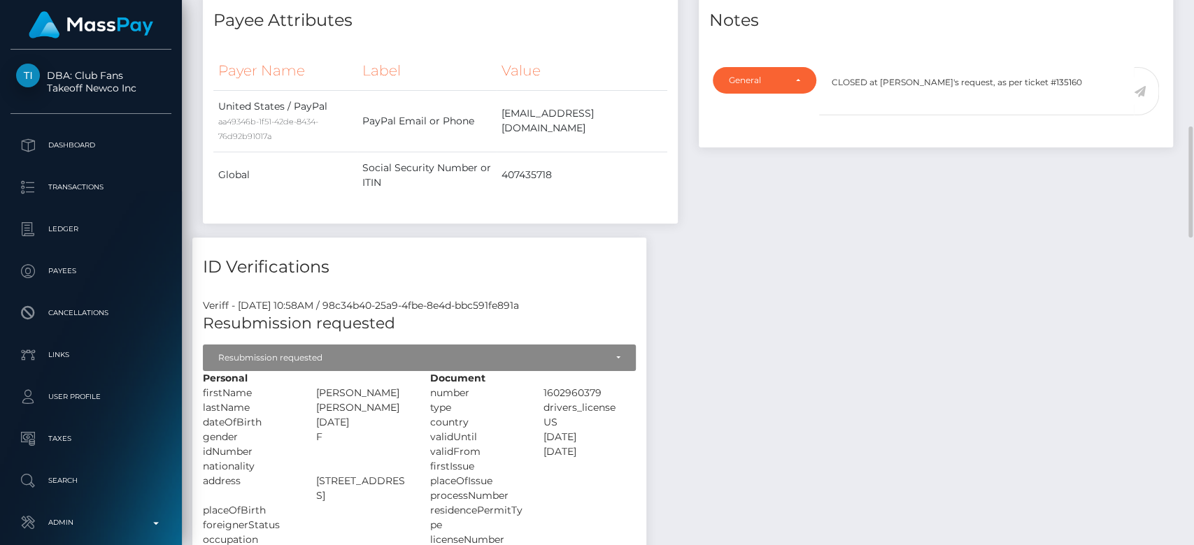
scroll to position [638, 0]
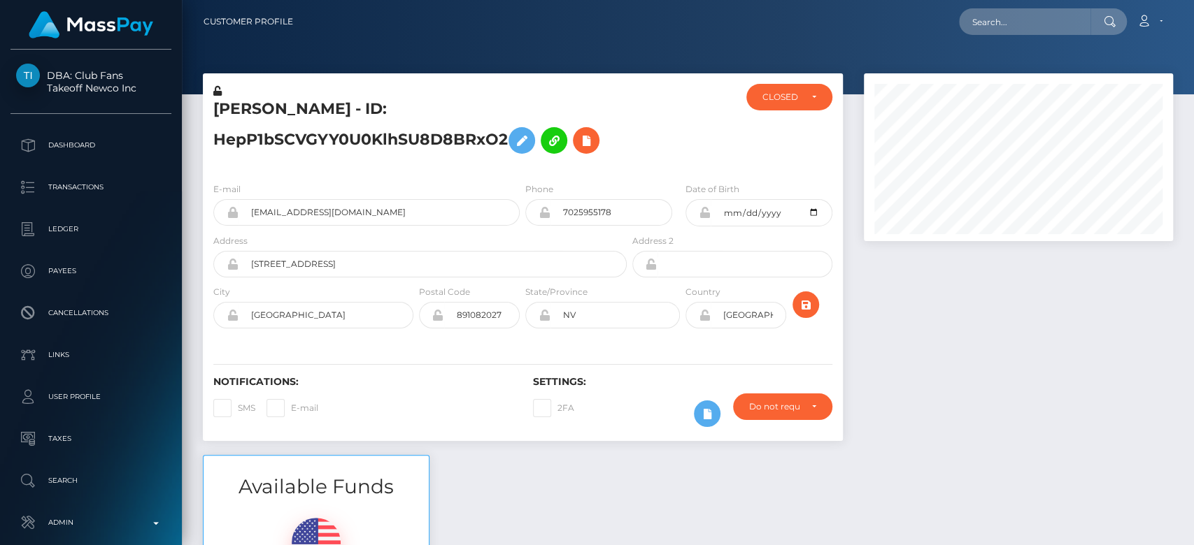
scroll to position [168, 309]
click at [800, 98] on div "CLOSED" at bounding box center [788, 97] width 53 height 11
click at [1045, 299] on div at bounding box center [1018, 264] width 330 height 382
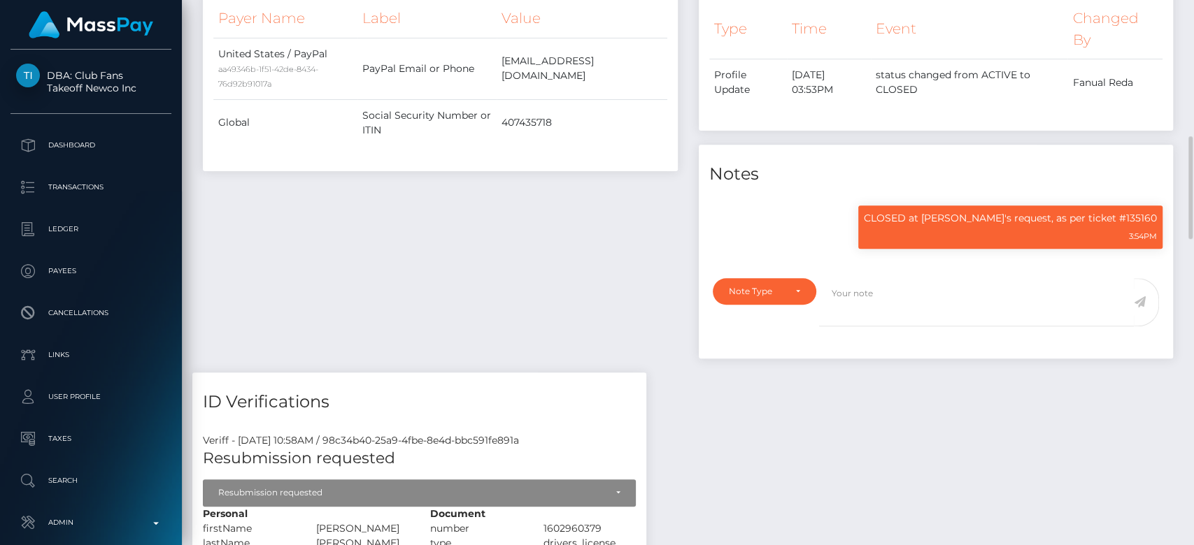
click at [1006, 132] on div "Events Type Time Event Changed By" at bounding box center [936, 155] width 496 height 434
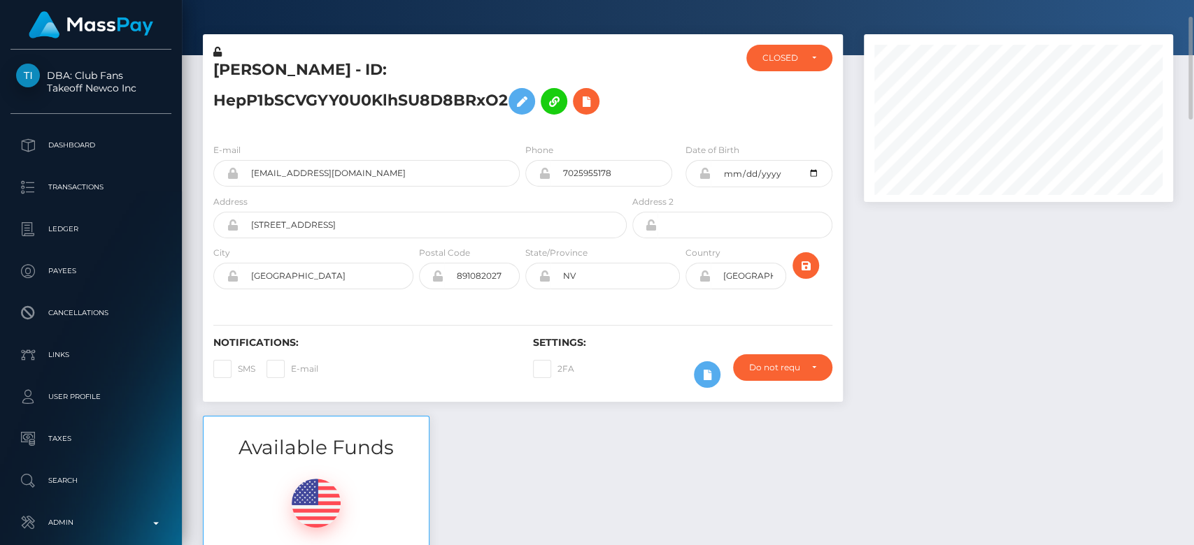
scroll to position [0, 0]
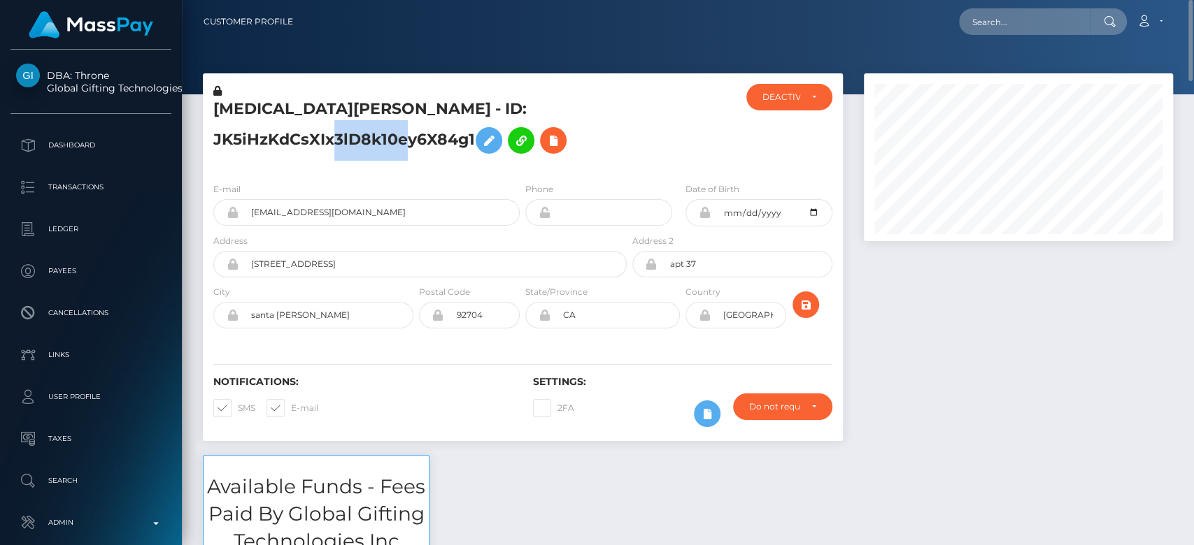
scroll to position [168, 309]
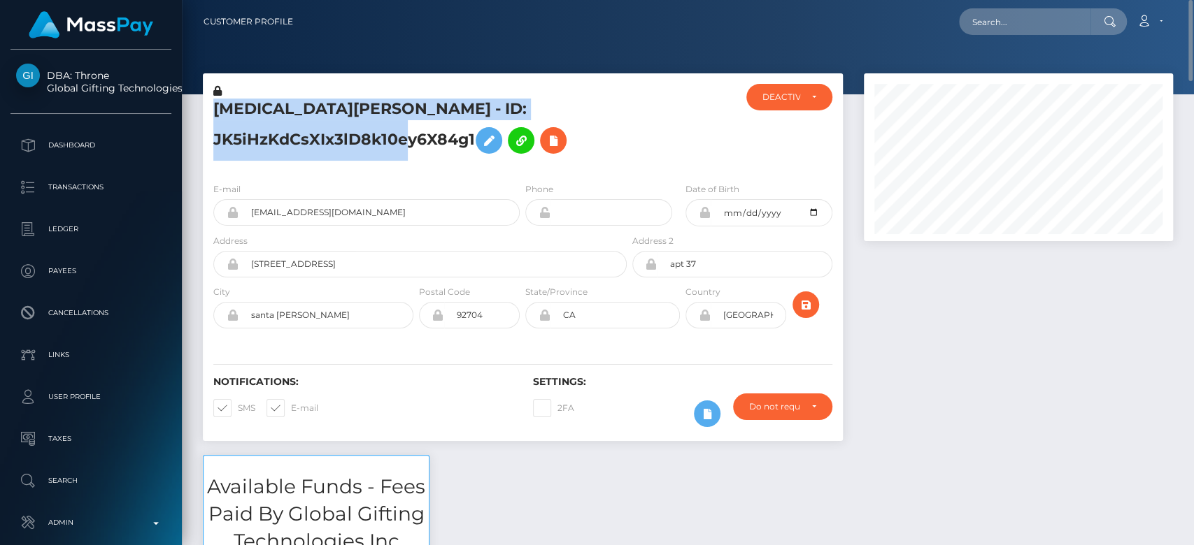
drag, startPoint x: 471, startPoint y: 137, endPoint x: 205, endPoint y: 111, distance: 267.0
click at [205, 111] on div "[MEDICAL_DATA][PERSON_NAME] - ID: JK5iHzKdCsXIx3lD8k10ey6X84g1" at bounding box center [416, 127] width 427 height 87
copy h5 "[MEDICAL_DATA][PERSON_NAME] - ID: JK5iHzKdCsXIx3lD8k10ey6X84g1"
click at [990, 25] on input "text" at bounding box center [1024, 21] width 131 height 27
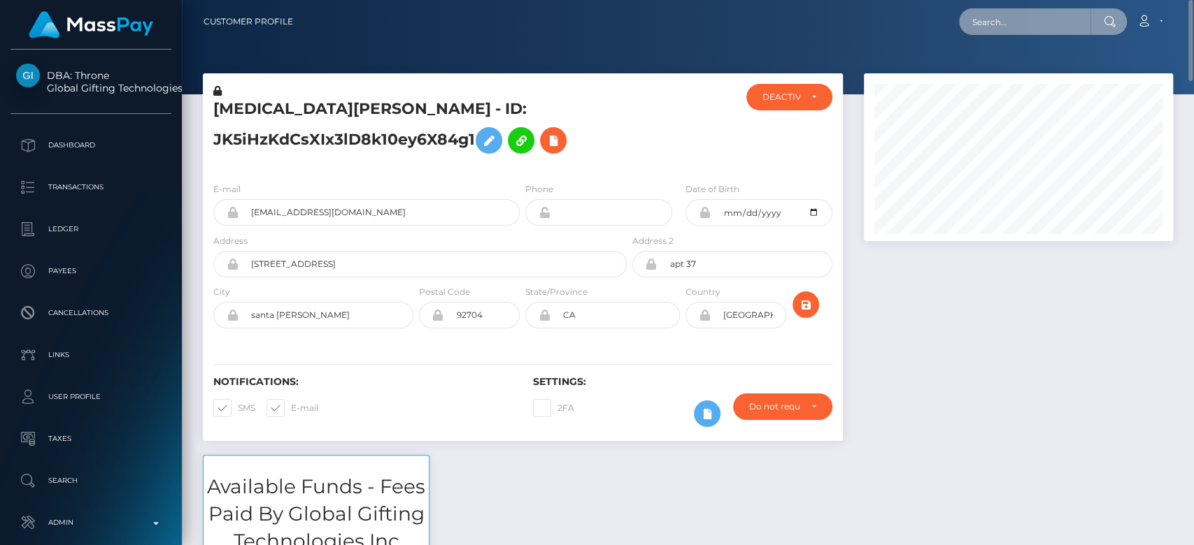
paste input "RQ5o5QuDy7ANbkUJwWf796"
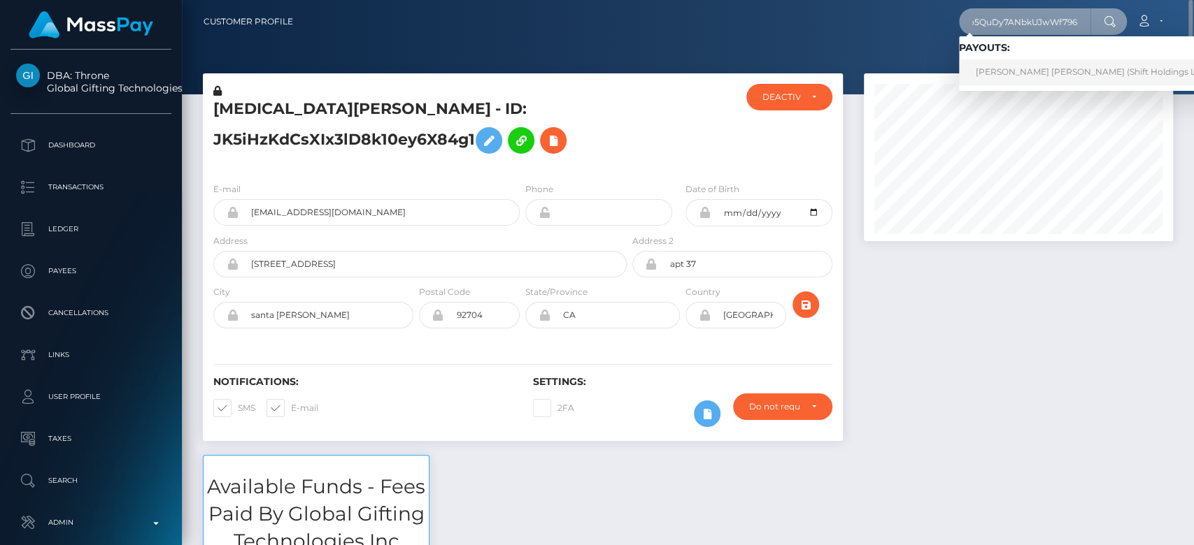
type input "RQ5o5QuDy7ANbkUJwWf796"
click at [1024, 67] on link "GABRIEL SANCHEZ GIL (Shift Holdings Ltd. - )" at bounding box center [1096, 72] width 275 height 26
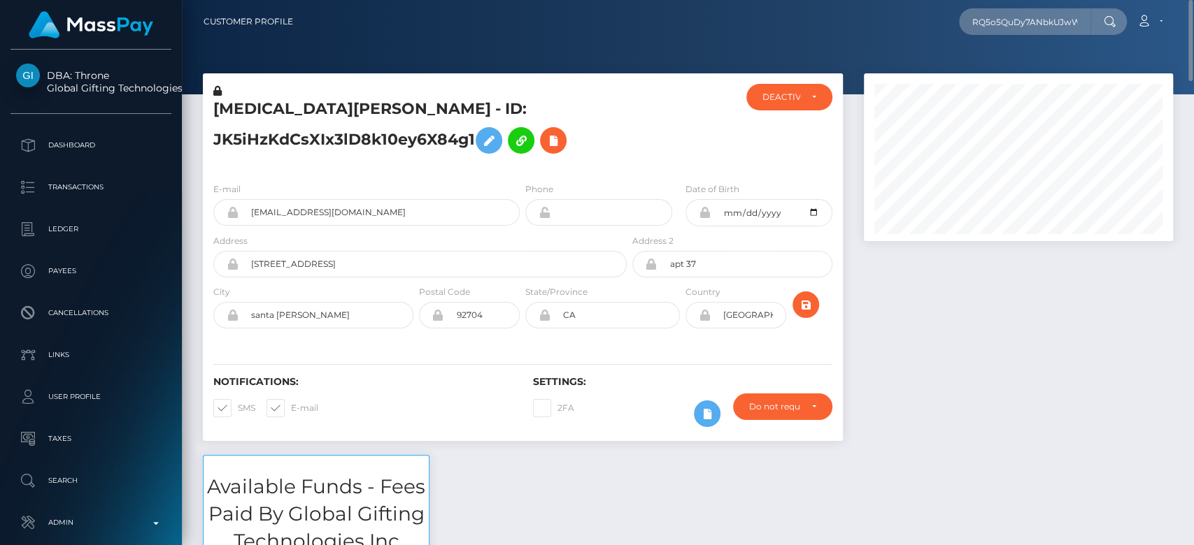
click at [957, 300] on div at bounding box center [1018, 264] width 330 height 382
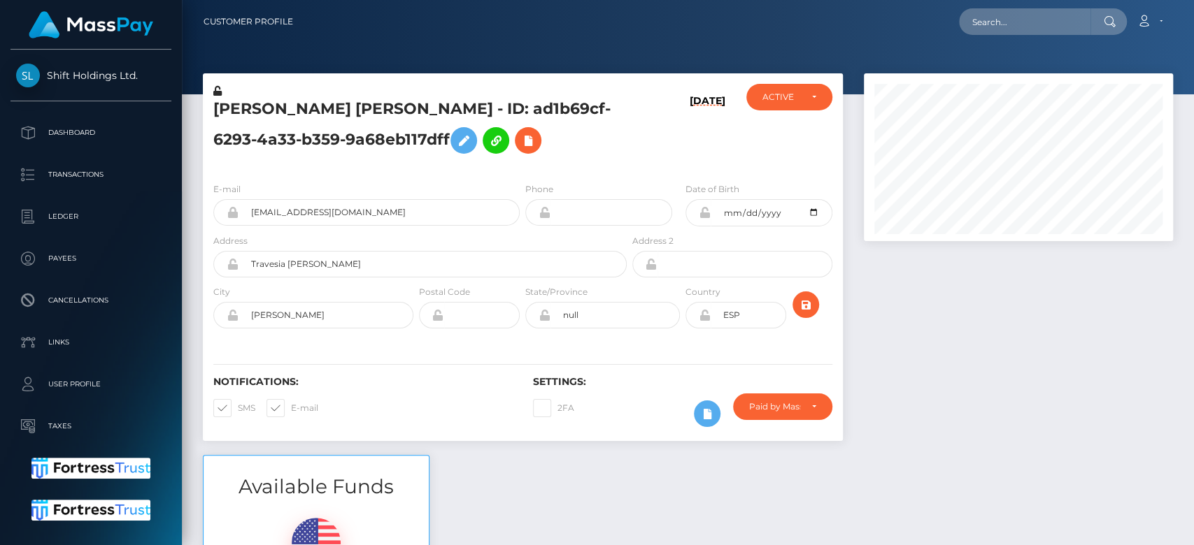
scroll to position [699101, 698959]
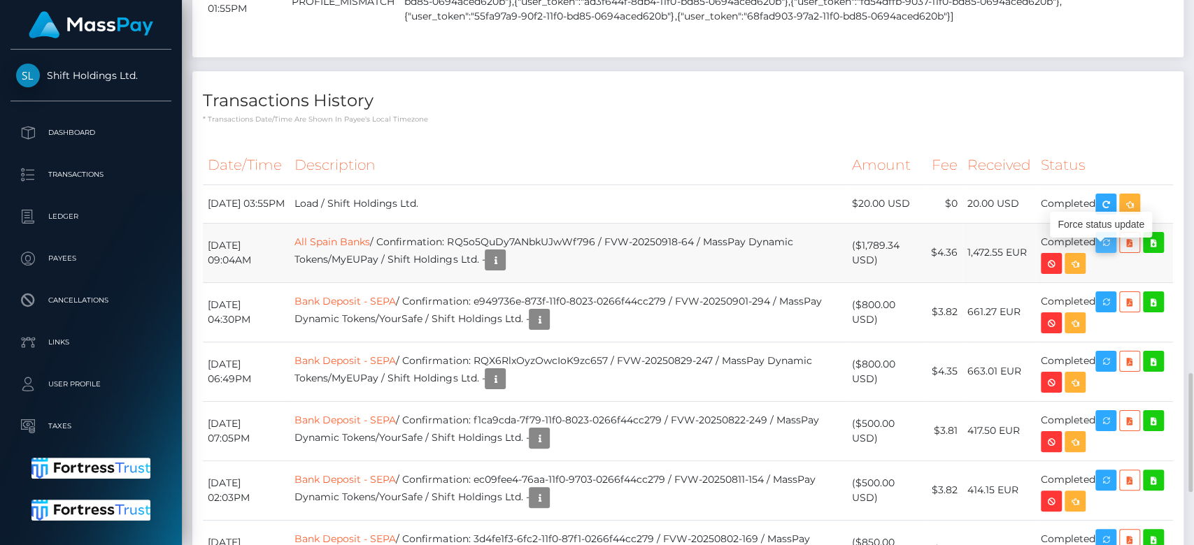
click at [1114, 252] on icon "button" at bounding box center [1105, 242] width 17 height 17
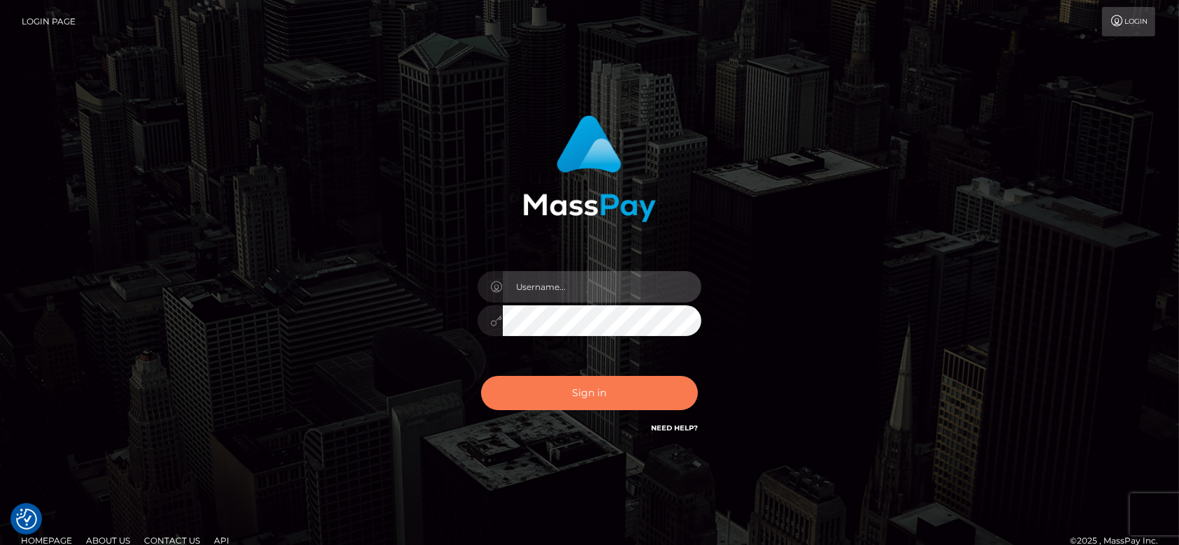
type input "[DOMAIN_NAME]"
click at [634, 382] on button "Sign in" at bounding box center [589, 393] width 217 height 34
type input "fr.es"
click at [573, 403] on button "Sign in" at bounding box center [589, 393] width 217 height 34
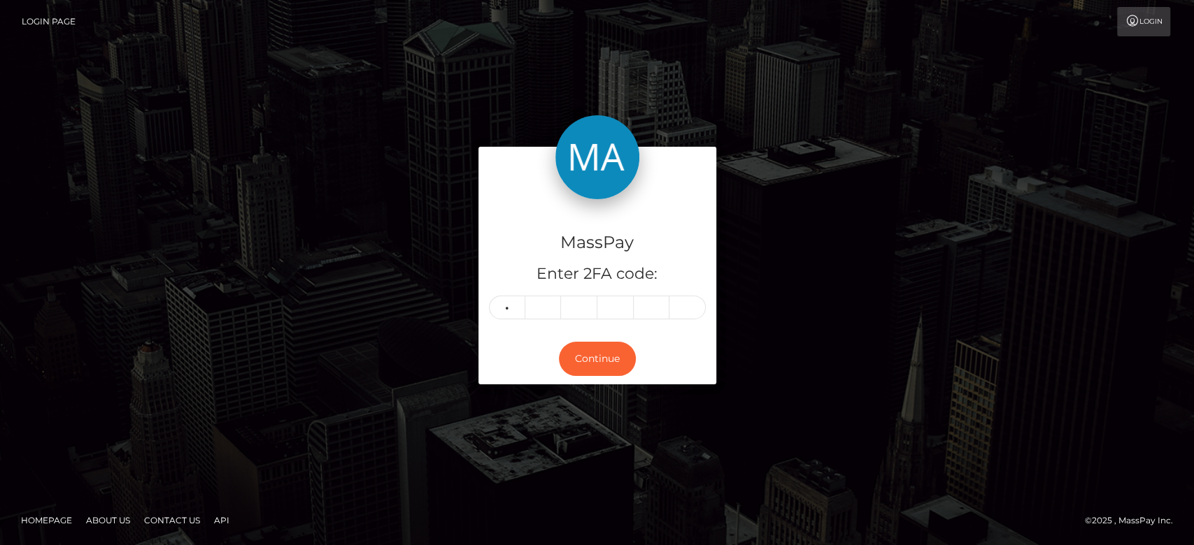
type input "0"
type input "9"
type input "1"
type input "3"
type input "8"
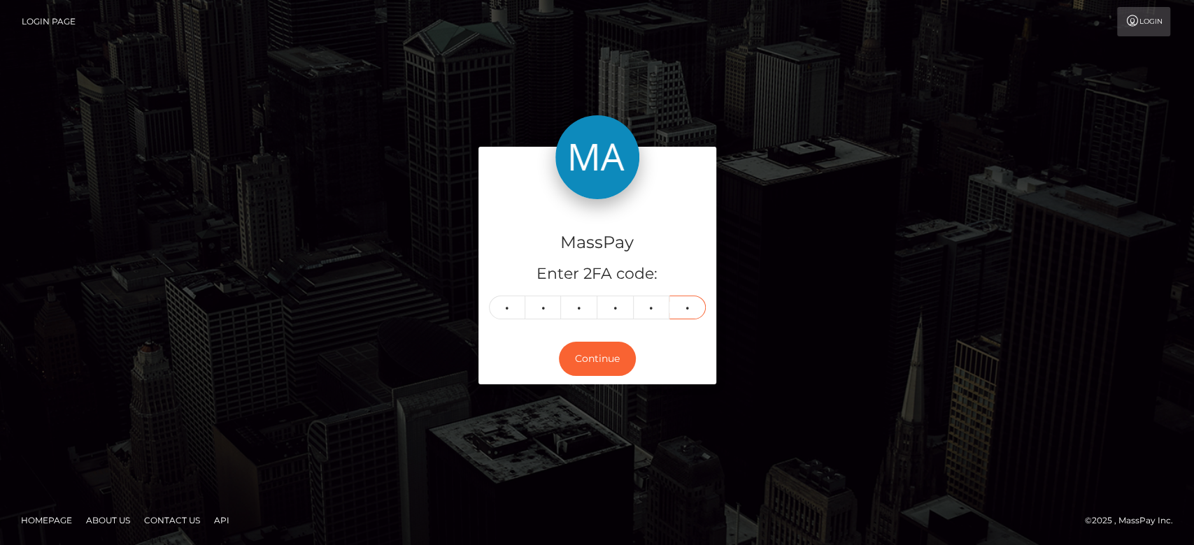
type input "8"
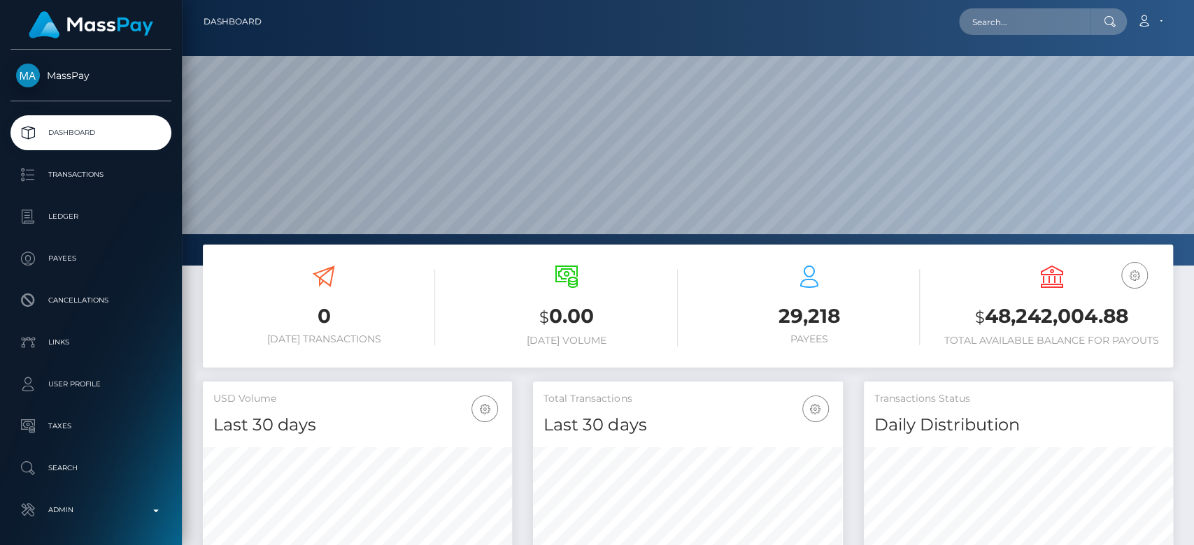
scroll to position [265, 1011]
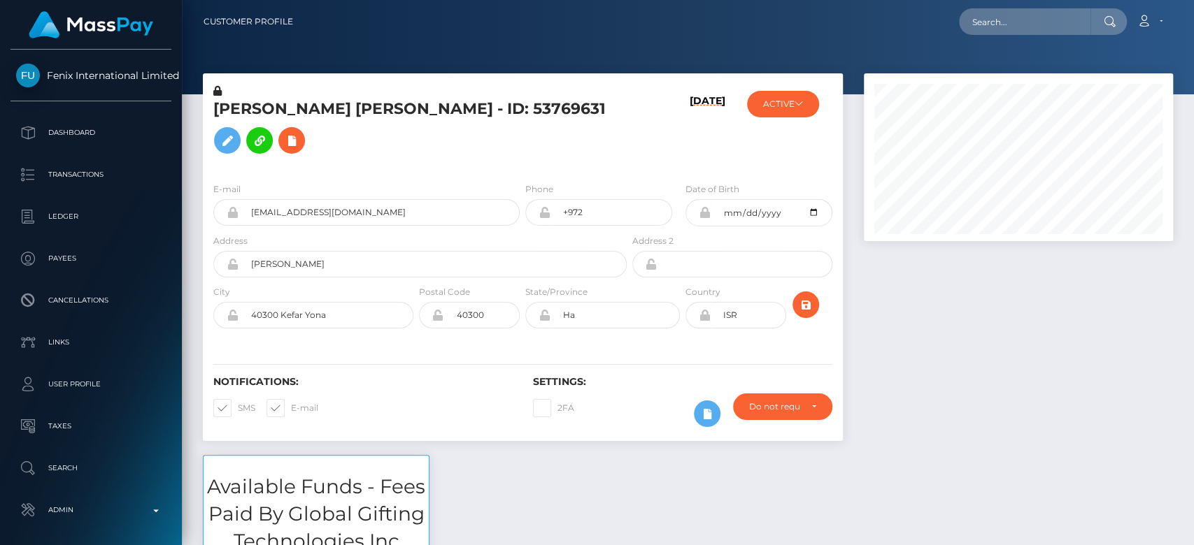
scroll to position [168, 309]
click at [1057, 366] on div at bounding box center [1018, 264] width 330 height 382
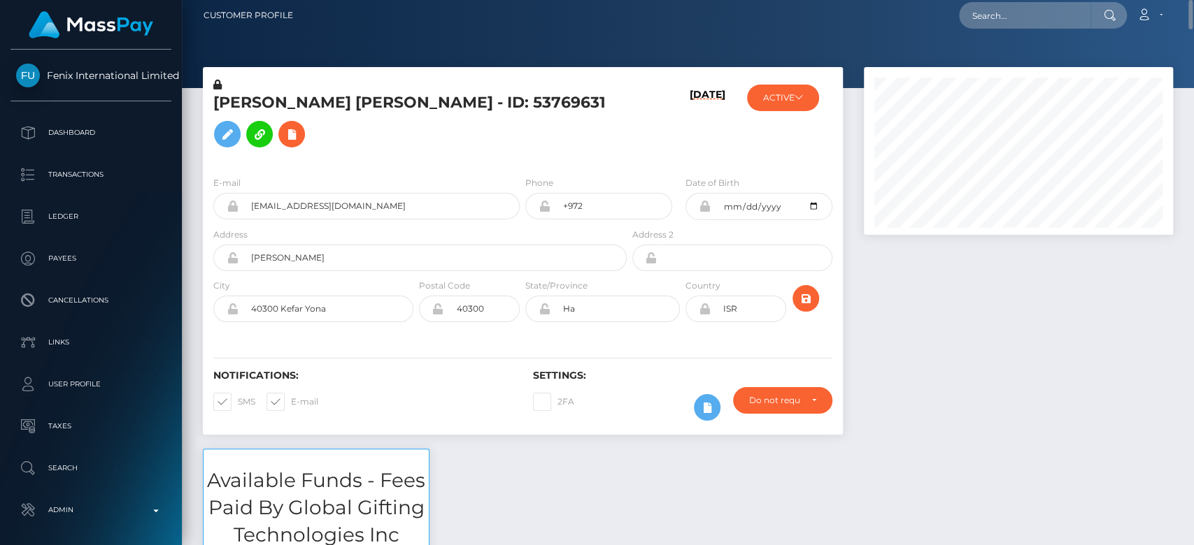
scroll to position [0, 0]
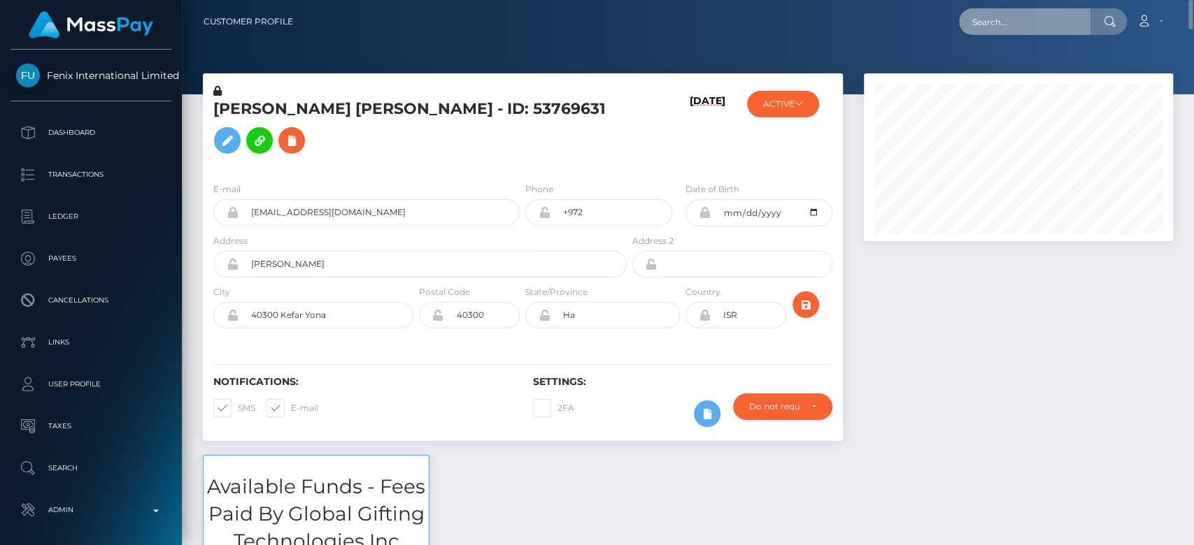
click at [1001, 23] on input "text" at bounding box center [1024, 21] width 131 height 27
paste input "MSP361cc09a79547c2"
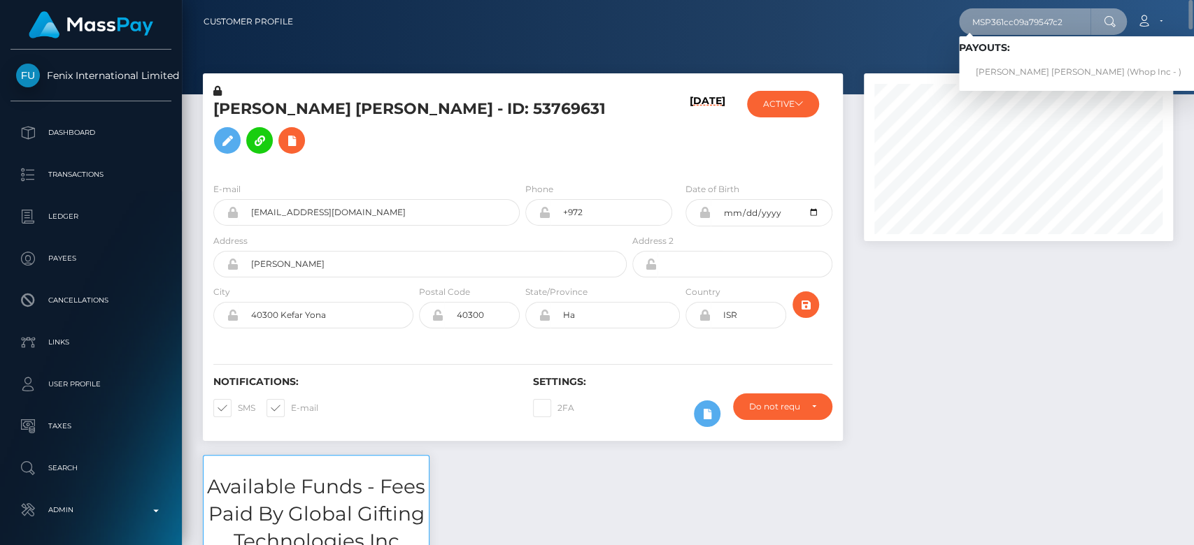
type input "MSP361cc09a79547c2"
drag, startPoint x: 1011, startPoint y: 68, endPoint x: 999, endPoint y: 69, distance: 11.9
click at [999, 69] on link "SADIA ARSHAN Ali (Whop Inc - )" at bounding box center [1078, 72] width 239 height 26
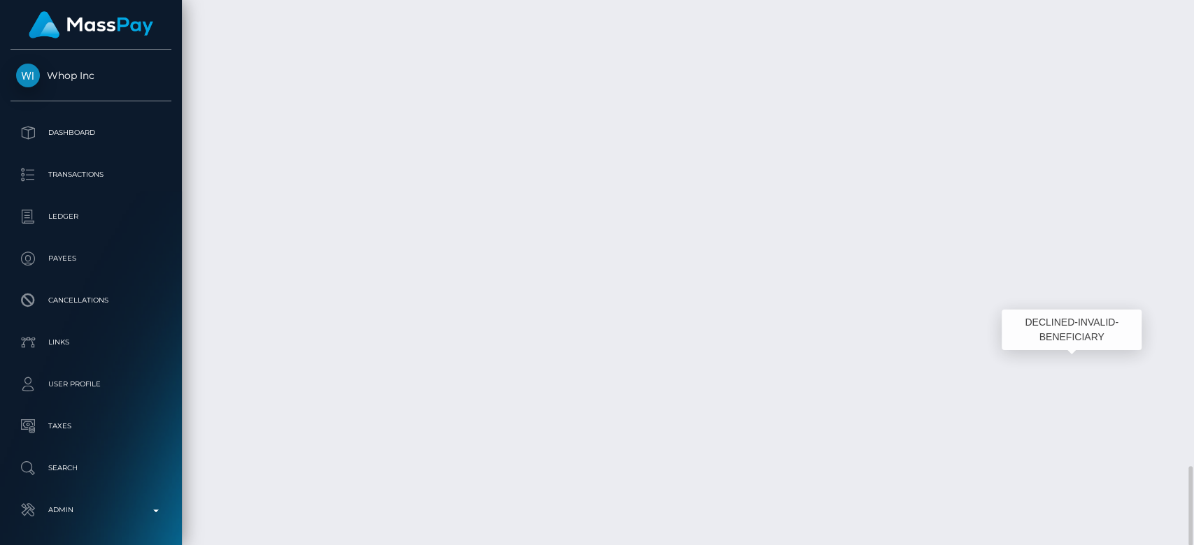
scroll to position [168, 309]
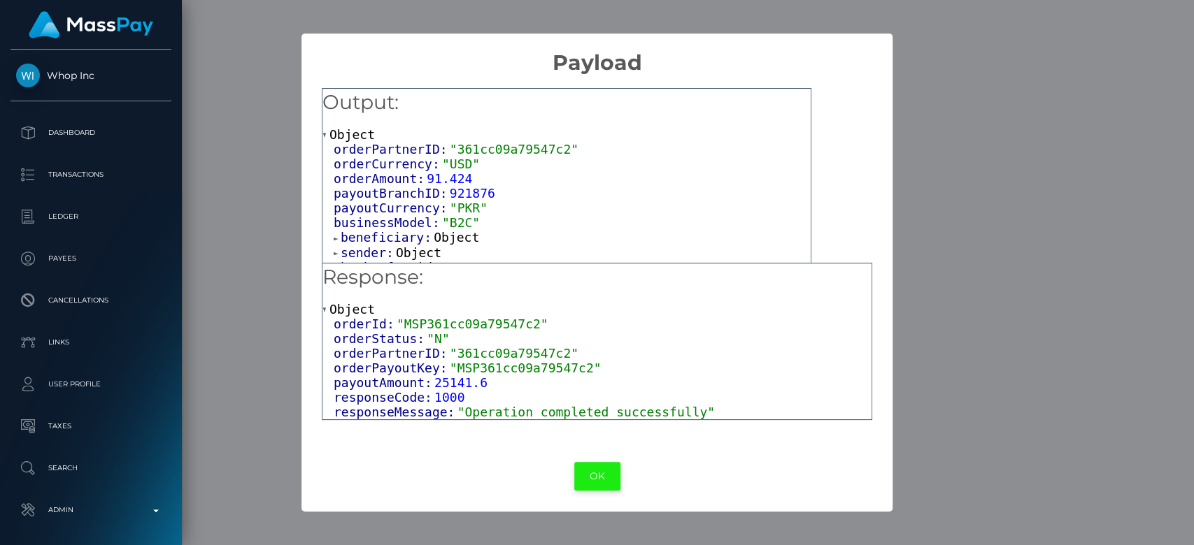
click at [599, 487] on button "OK" at bounding box center [597, 476] width 46 height 29
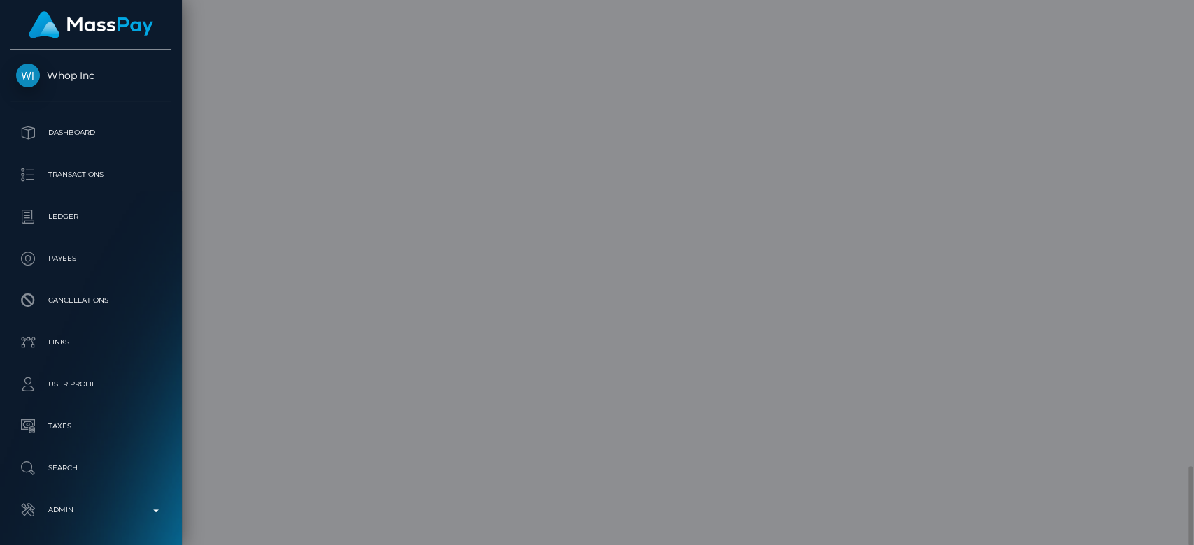
scroll to position [0, 0]
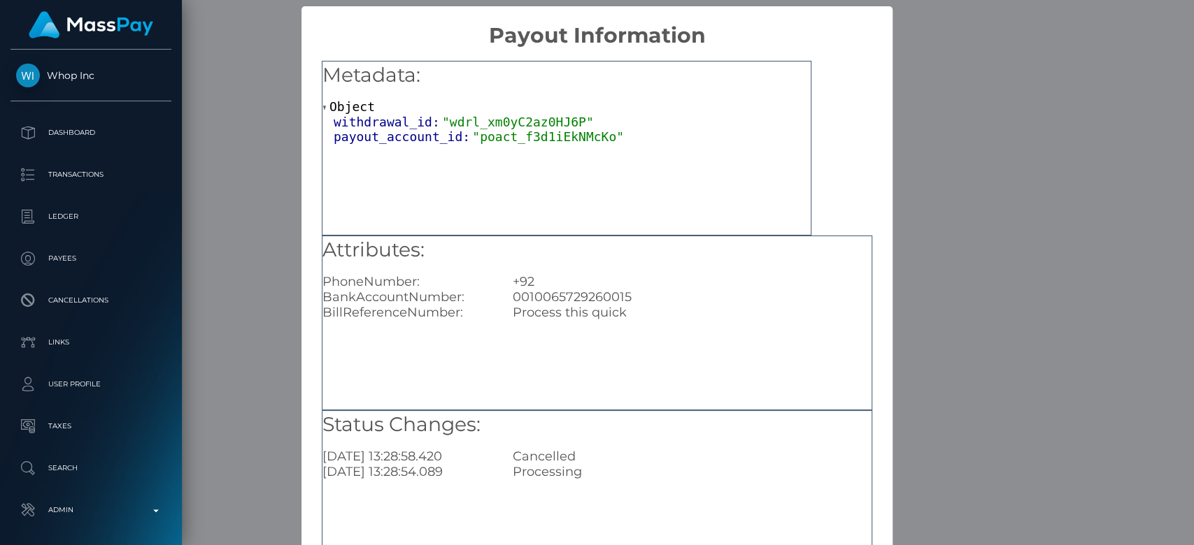
click at [607, 294] on div "0010065729260015" at bounding box center [692, 296] width 380 height 15
copy div "0010065729260015"
click at [951, 255] on div "× Payout Information Metadata: Object withdrawal_id: "wdrl_xm0yC2az0HJ6P" payou…" at bounding box center [597, 272] width 1194 height 545
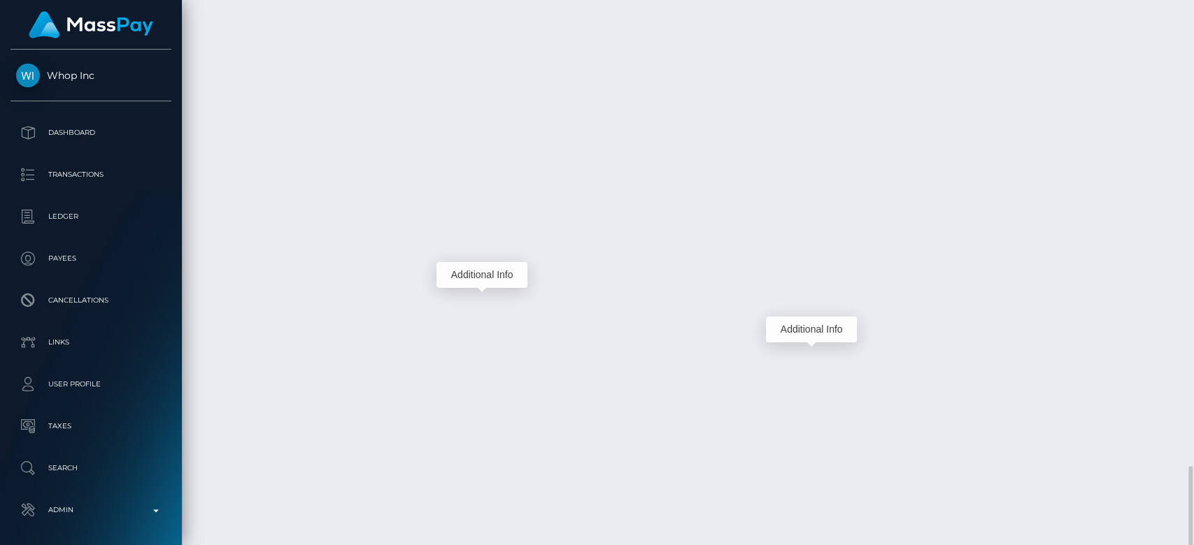
scroll to position [168, 309]
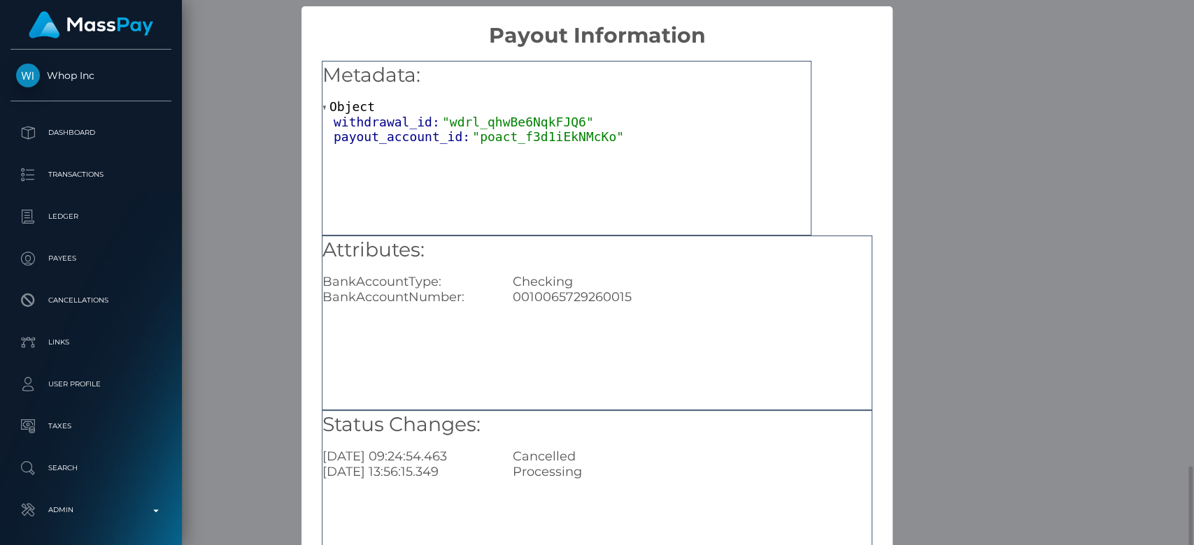
scroll to position [0, 0]
click at [222, 261] on div "× Payout Information Metadata: Object withdrawal_id: "wdrl_qhwBe6NqkFJQ6" payou…" at bounding box center [597, 272] width 1194 height 545
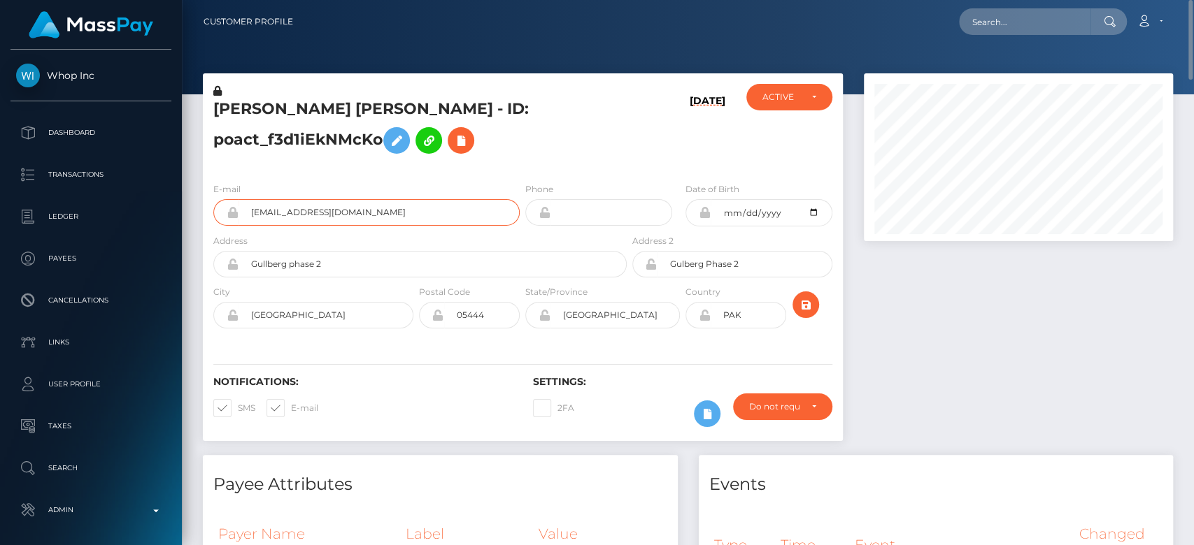
drag, startPoint x: 378, startPoint y: 224, endPoint x: 249, endPoint y: 233, distance: 129.0
click at [249, 226] on input "officialhm70@gmail.com" at bounding box center [378, 212] width 281 height 27
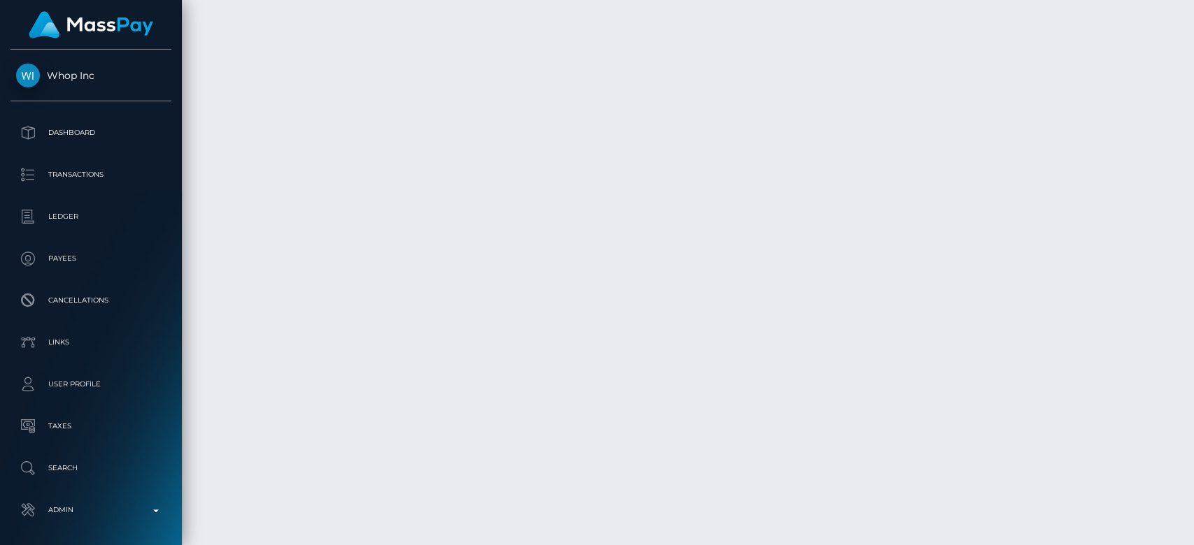
scroll to position [3191, 0]
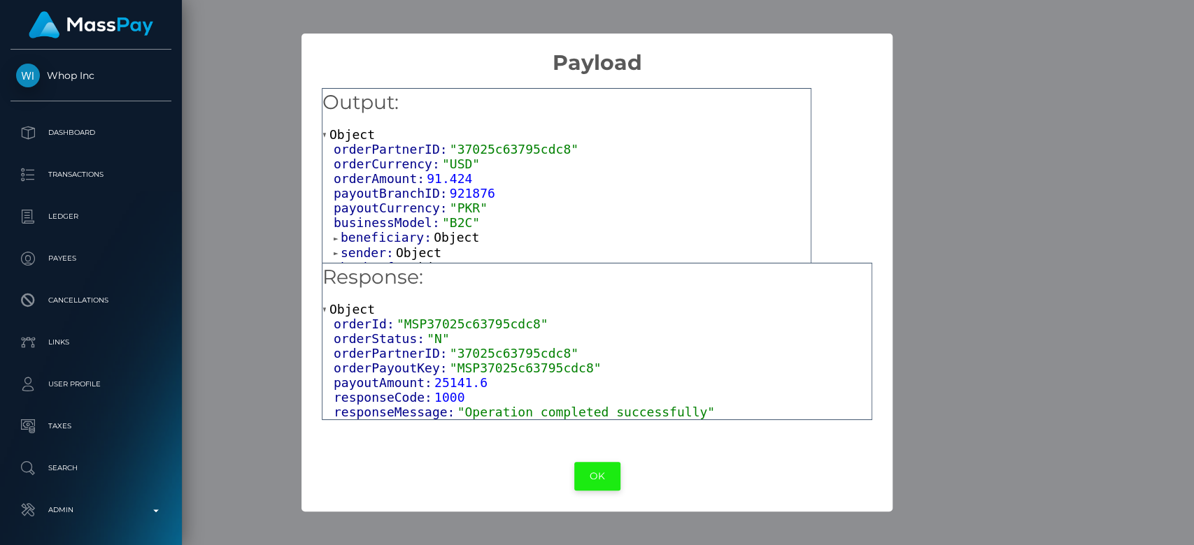
click at [596, 477] on button "OK" at bounding box center [597, 476] width 46 height 29
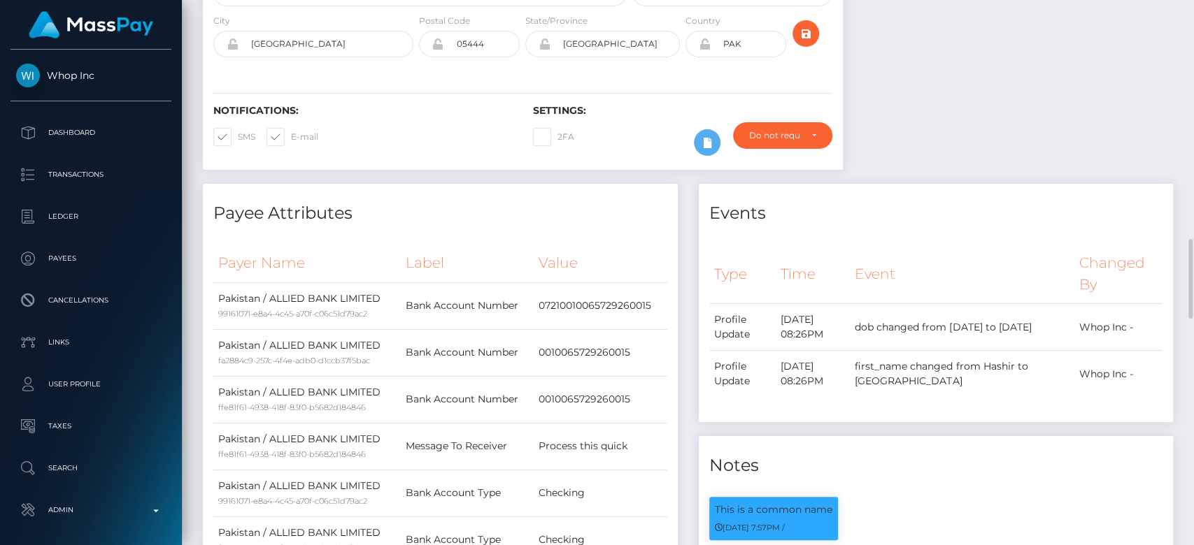
scroll to position [0, 0]
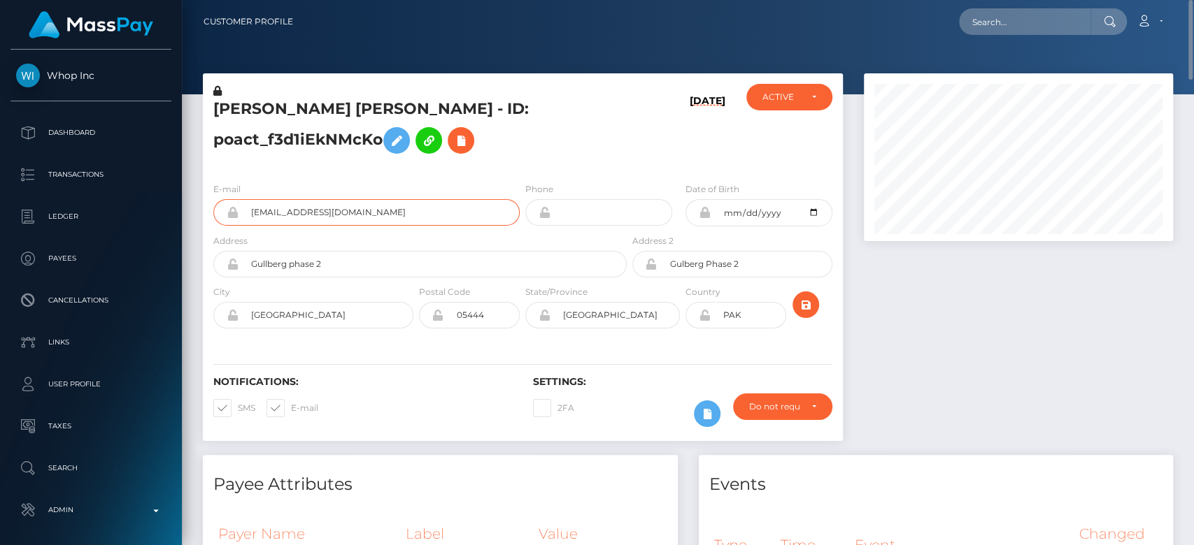
drag, startPoint x: 367, startPoint y: 226, endPoint x: 235, endPoint y: 215, distance: 132.6
click at [235, 215] on div "E-mail officialhm70@gmail.com" at bounding box center [366, 204] width 306 height 44
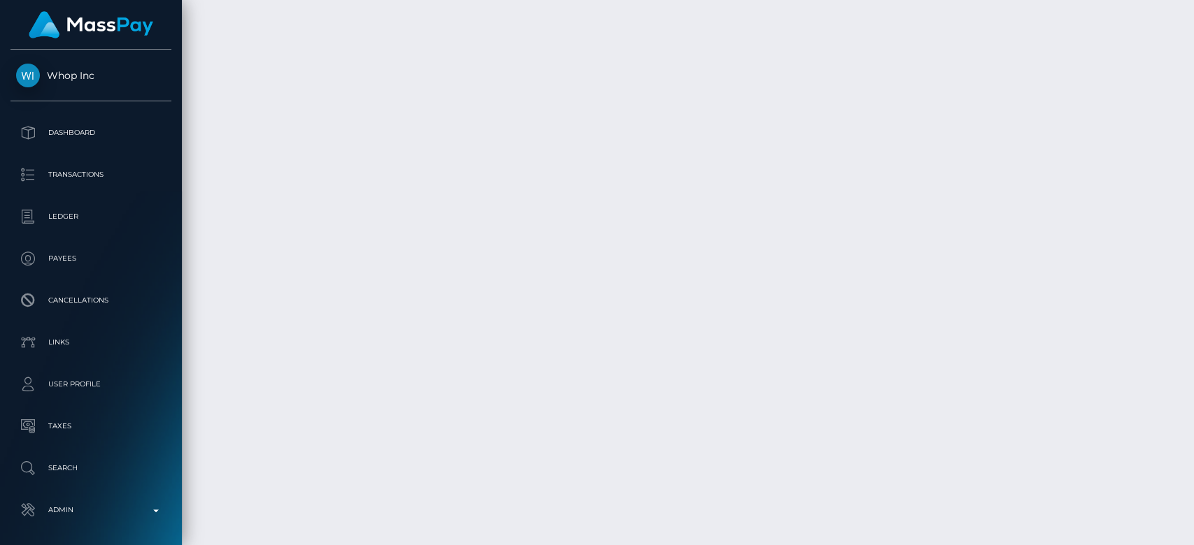
scroll to position [3191, 0]
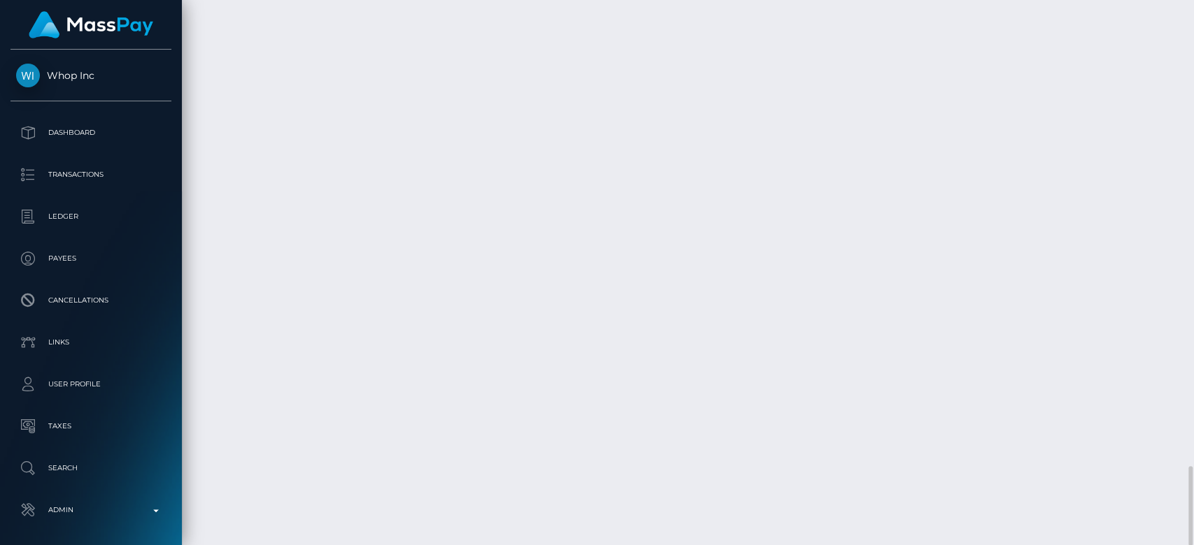
copy td "MSP361cc09a79547c2"
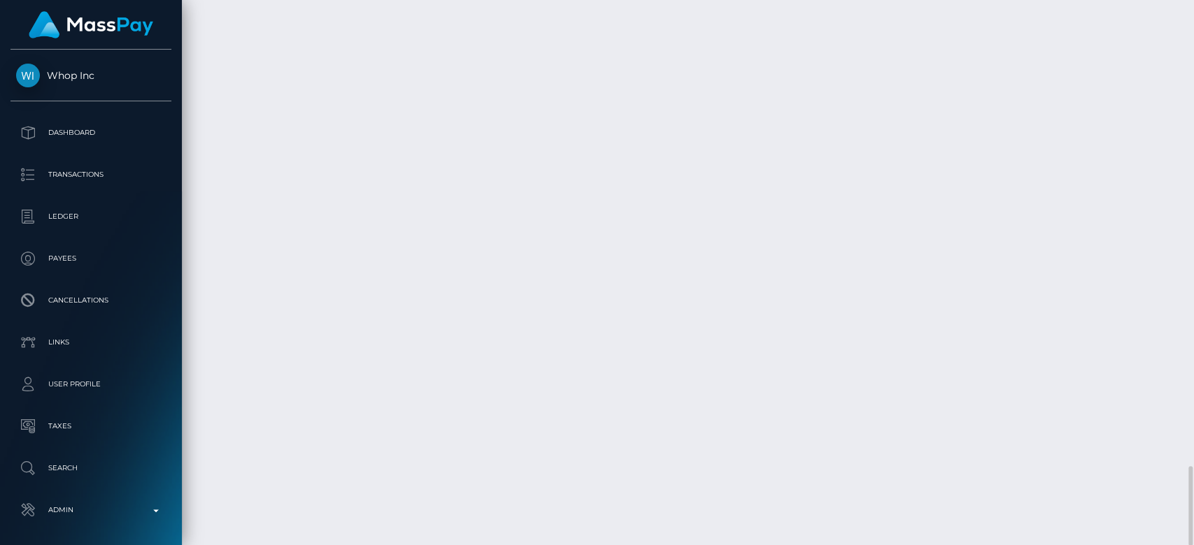
copy td "pout_QzbWdHyrQl2o8"
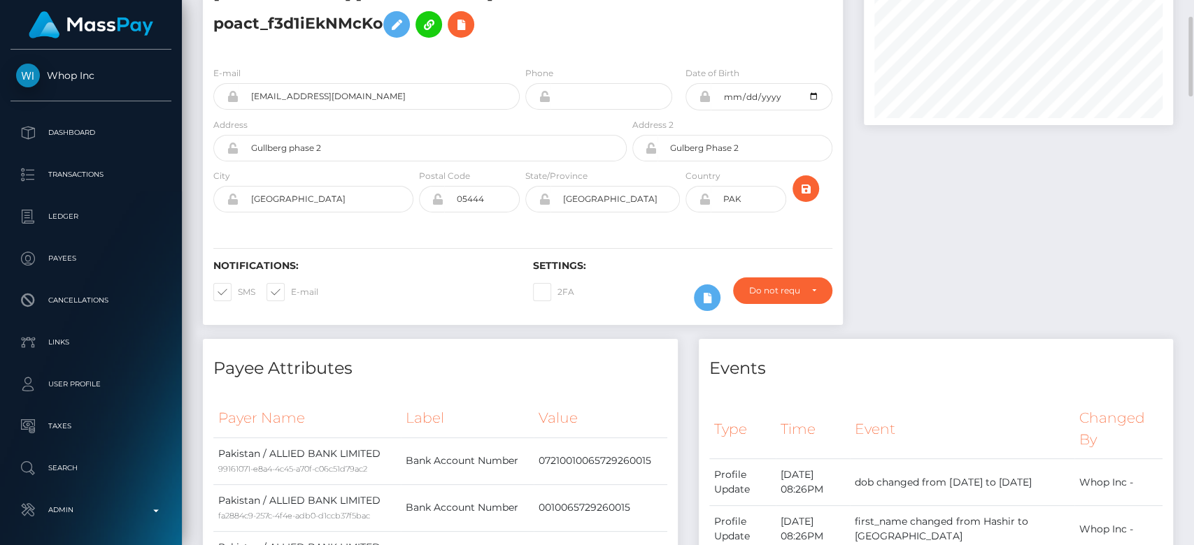
scroll to position [0, 0]
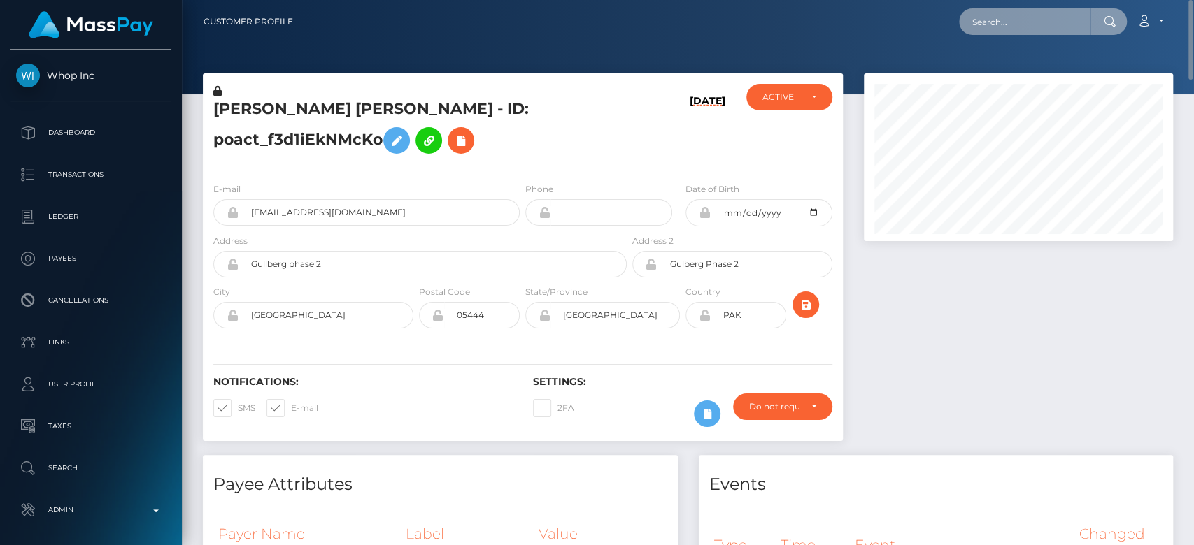
click at [1024, 18] on input "text" at bounding box center [1024, 21] width 131 height 27
paste input "MSP8bcbab9ce59d4a1"
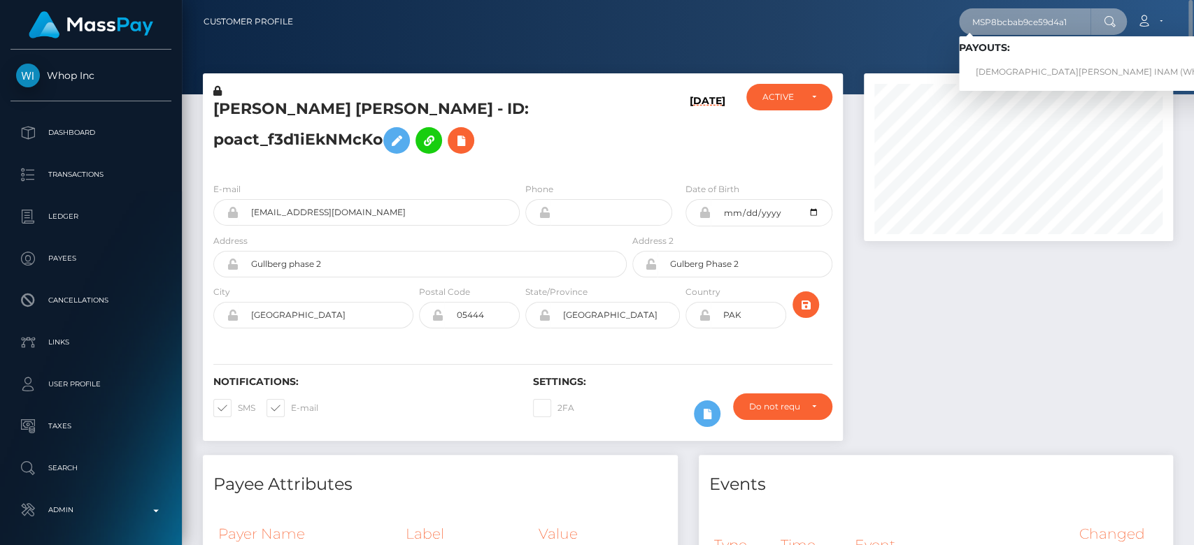
type input "MSP8bcbab9ce59d4a1"
click at [1021, 66] on link "MUHAMMAD YOUSUF INAM (Whop Inc - )" at bounding box center [1105, 72] width 292 height 26
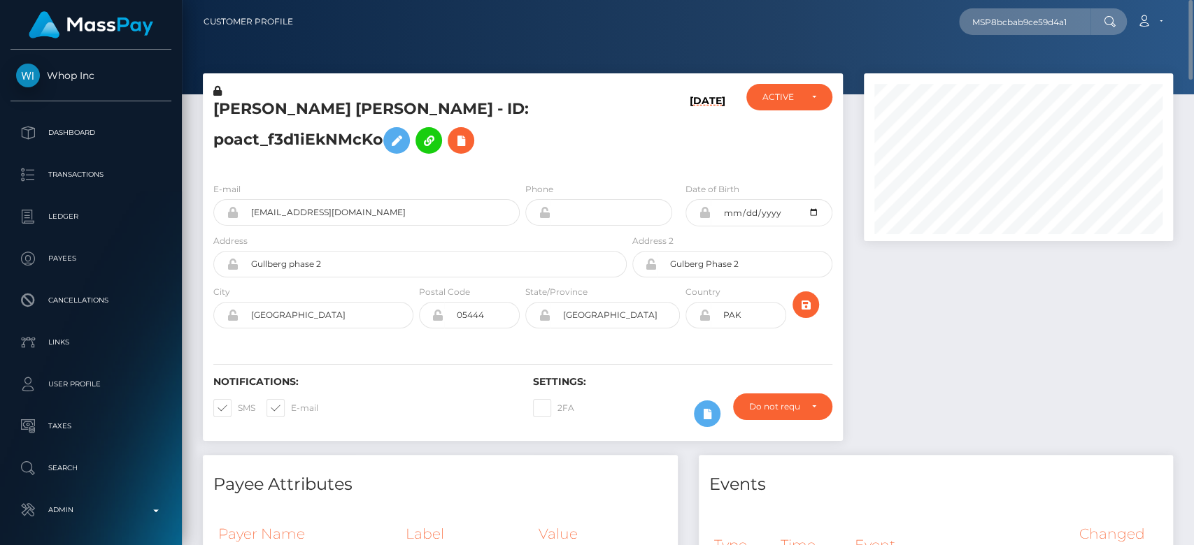
click at [1024, 238] on div at bounding box center [1018, 157] width 309 height 168
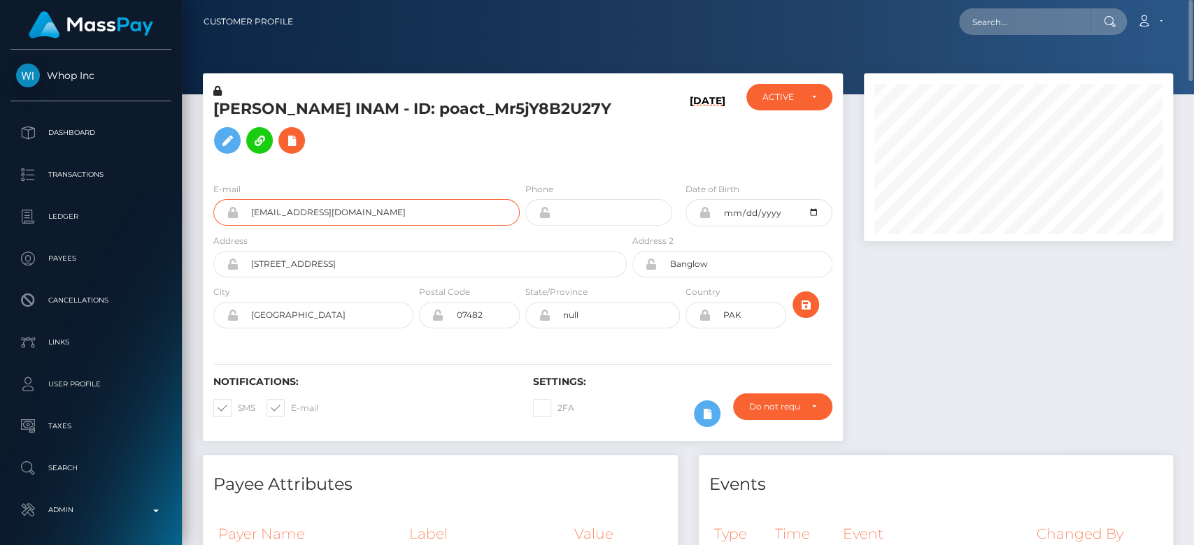
drag, startPoint x: 396, startPoint y: 216, endPoint x: 248, endPoint y: 216, distance: 148.2
click at [248, 216] on input "ibrahimyousuf456@icloud.com" at bounding box center [378, 212] width 281 height 27
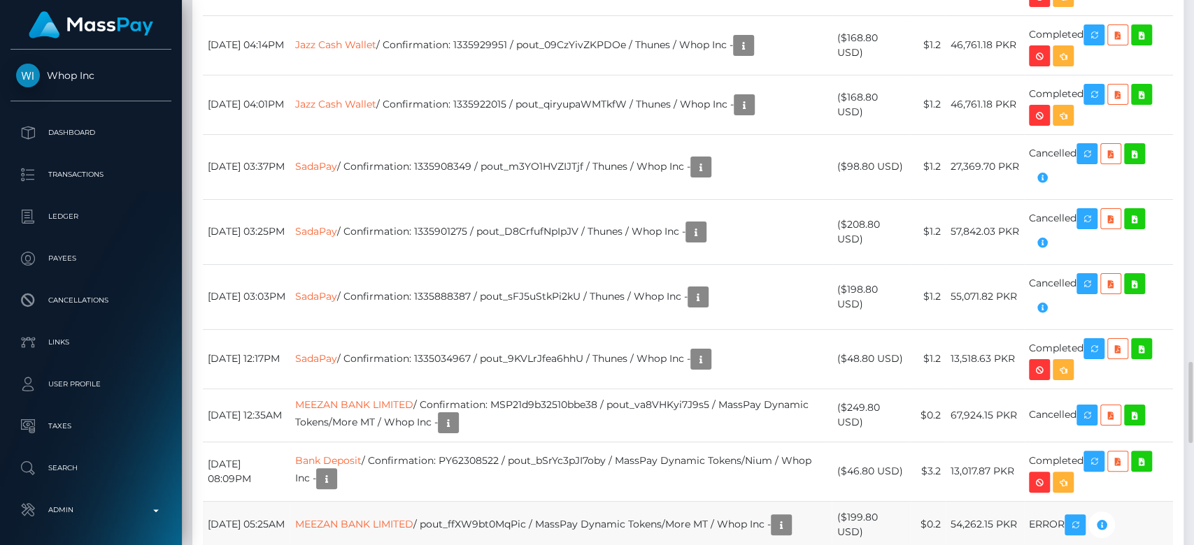
scroll to position [2422, 0]
copy td "MSP8bcbab9ce59d4a1"
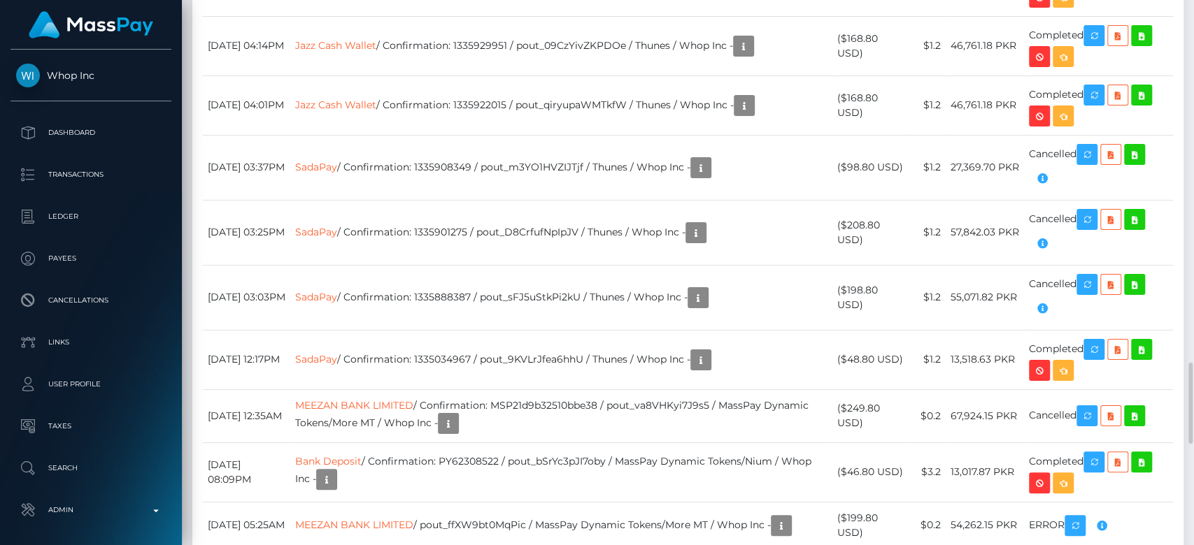
copy td "pout_gfHzZRKCputlQ"
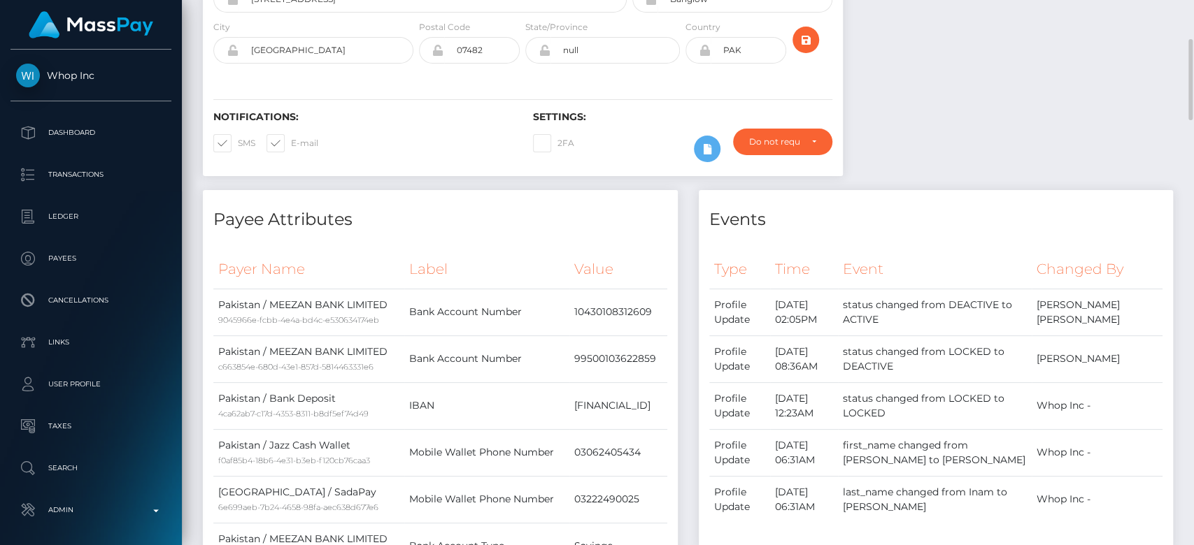
scroll to position [0, 0]
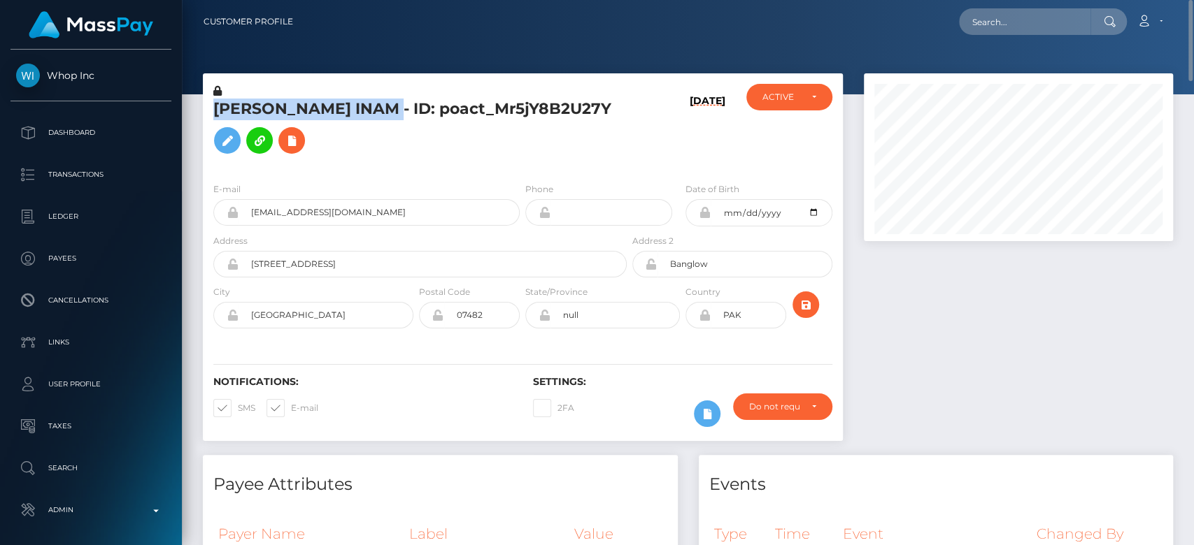
drag, startPoint x: 443, startPoint y: 112, endPoint x: 210, endPoint y: 115, distance: 232.9
click at [210, 115] on div "MUHAMMAD YOUSUF INAM - ID: poact_Mr5jY8B2U27Y" at bounding box center [416, 127] width 427 height 87
copy h5 "MUHAMMAD YOUSUF INAM"
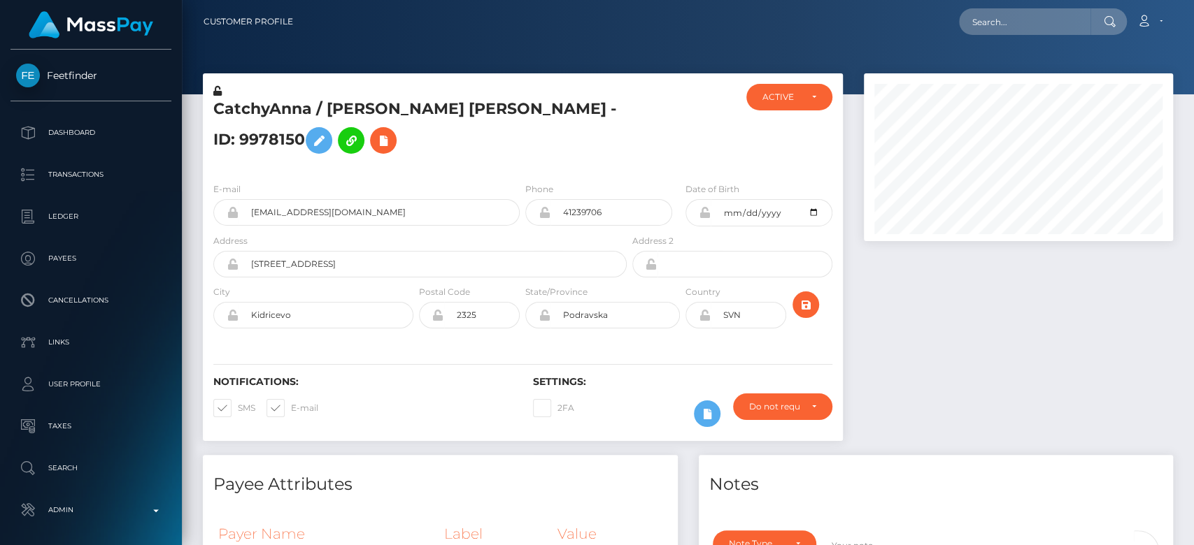
scroll to position [168, 309]
click at [1006, 345] on div at bounding box center [1018, 264] width 330 height 382
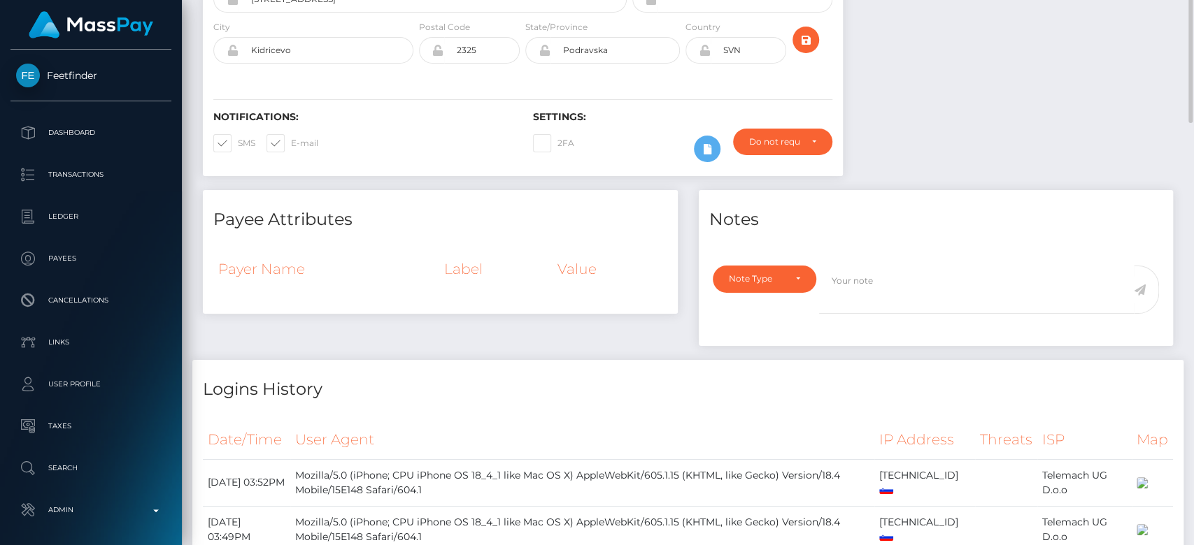
scroll to position [0, 0]
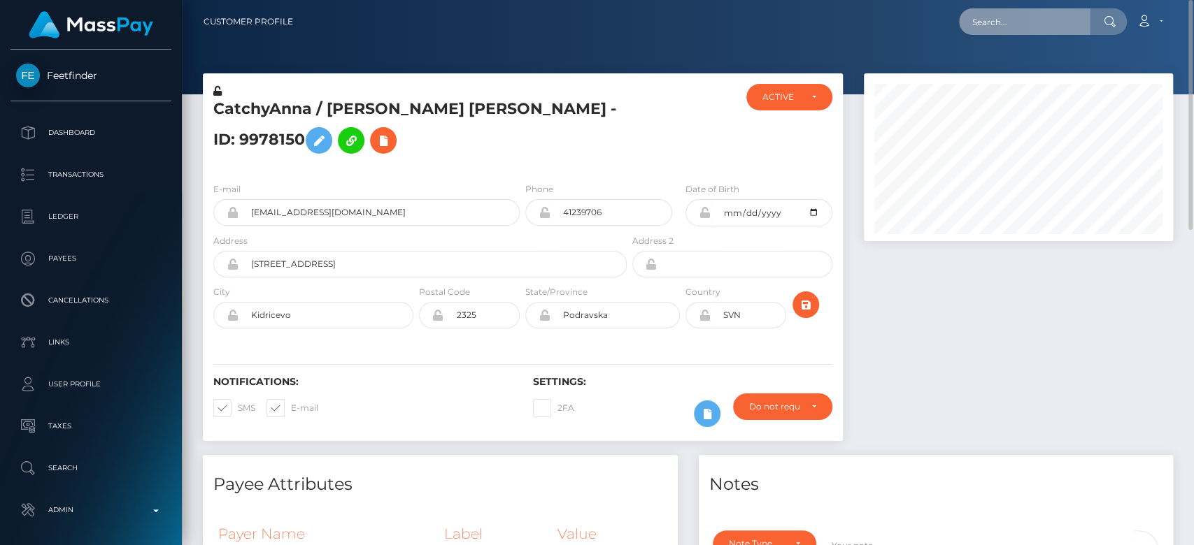
click at [1004, 16] on input "text" at bounding box center [1024, 21] width 131 height 27
paste input "MSPfbd56eeba4c38d4"
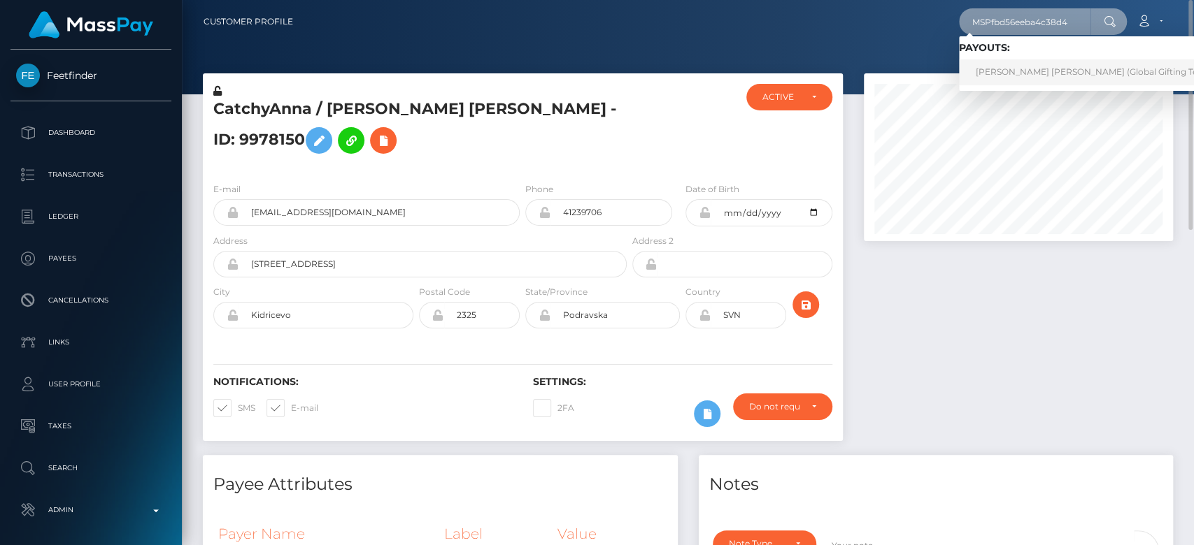
type input "MSPfbd56eeba4c38d4"
click at [1010, 62] on link "KAROL MICHELT RIOS GARCIA (Global Gifting Technologies Inc - Throne)" at bounding box center [1137, 72] width 357 height 26
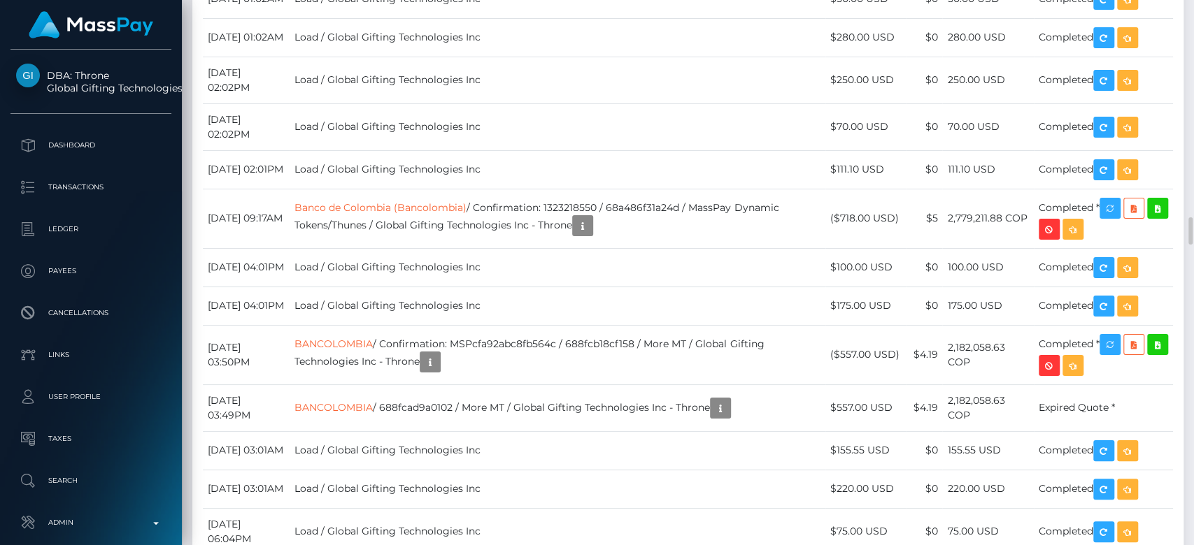
scroll to position [168, 309]
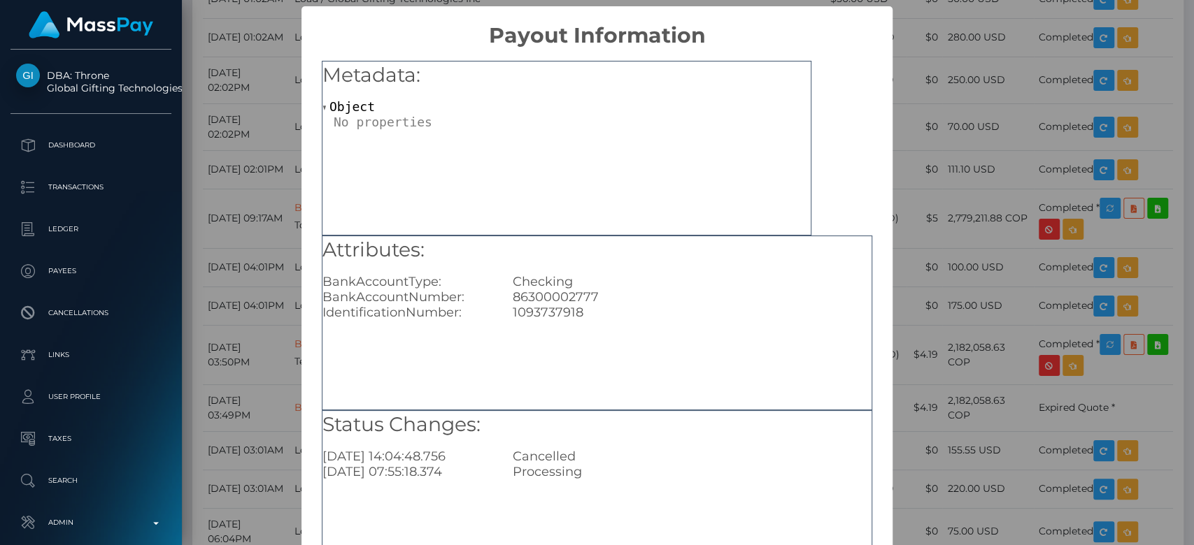
click at [933, 374] on div "× Payout Information Metadata: Object Attributes: BankAccountType: Checking Ban…" at bounding box center [597, 272] width 1194 height 545
